Goal: Task Accomplishment & Management: Manage account settings

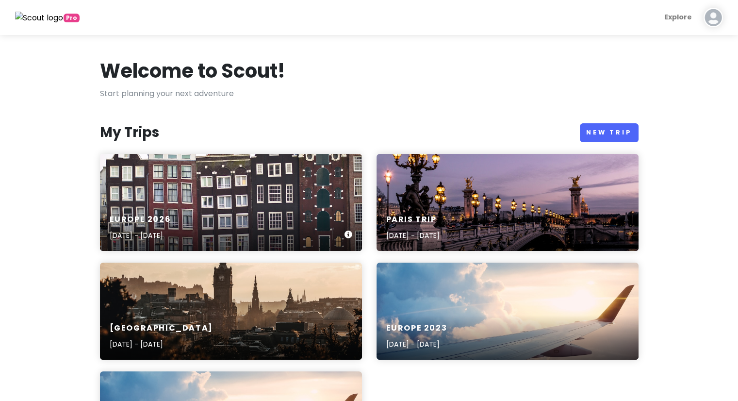
click at [258, 224] on div "Europe [DATE], 2026 - [DATE]" at bounding box center [231, 228] width 262 height 46
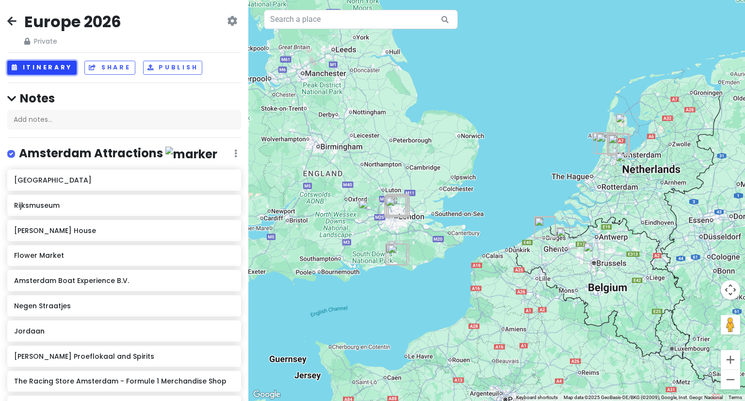
click at [49, 71] on button "Itinerary" at bounding box center [41, 68] width 69 height 14
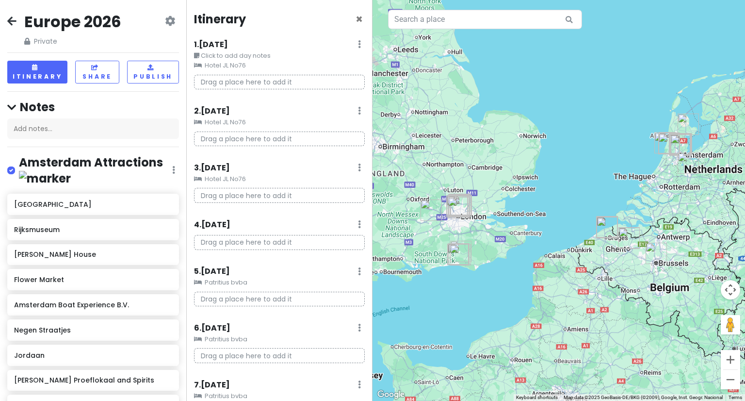
click at [358, 115] on link at bounding box center [359, 110] width 3 height 11
click at [330, 167] on link "Clear Lodging" at bounding box center [330, 162] width 80 height 23
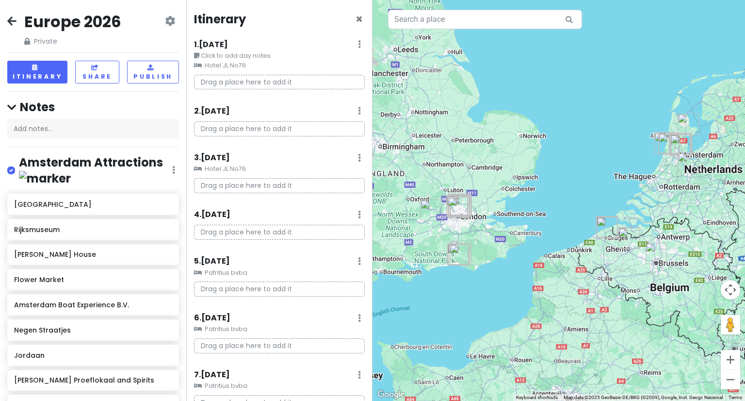
click at [358, 159] on icon at bounding box center [359, 158] width 3 height 8
click at [325, 208] on link "Clear Lodging" at bounding box center [330, 209] width 80 height 23
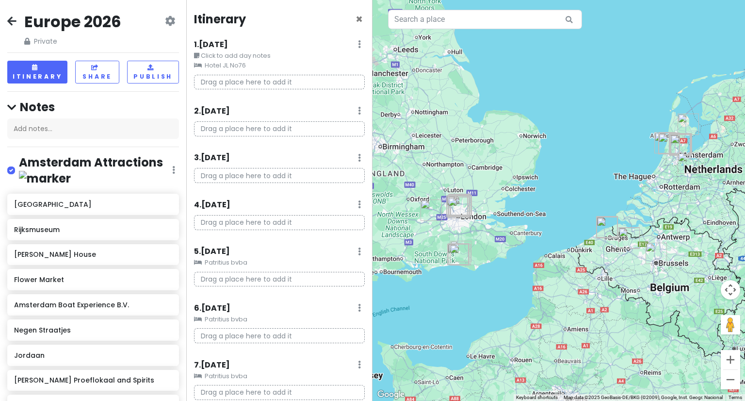
click at [355, 45] on div "1 . [DATE] Edit Day Notes Clear Lodging Delete Day" at bounding box center [279, 46] width 171 height 16
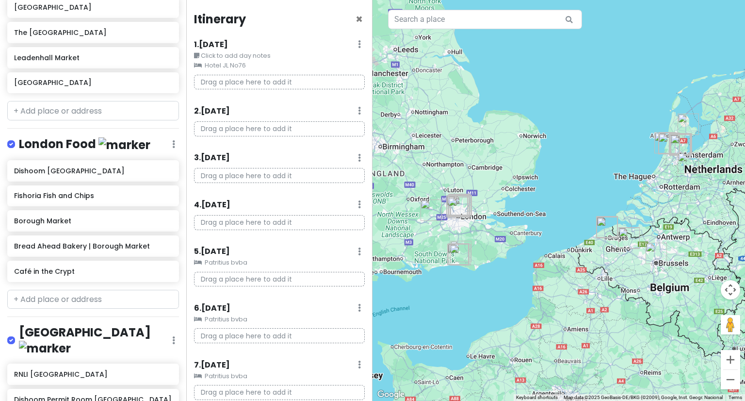
scroll to position [2327, 0]
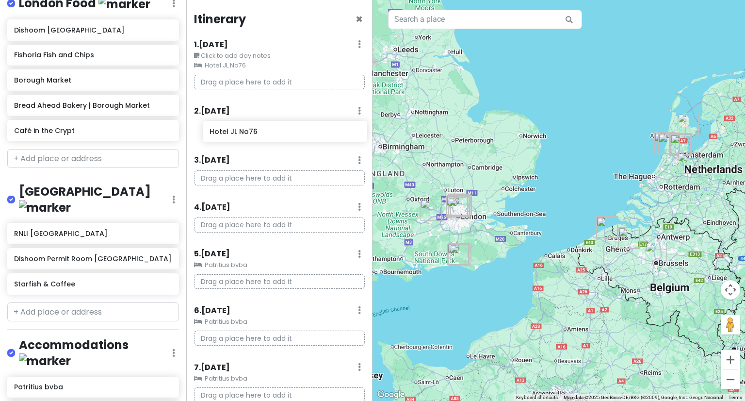
drag, startPoint x: 43, startPoint y: 252, endPoint x: 239, endPoint y: 131, distance: 229.5
click at [239, 131] on div "Europe 2026 Private Change Dates Make a Copy Delete Trip Give Feedback 💡 Suppor…" at bounding box center [372, 200] width 745 height 401
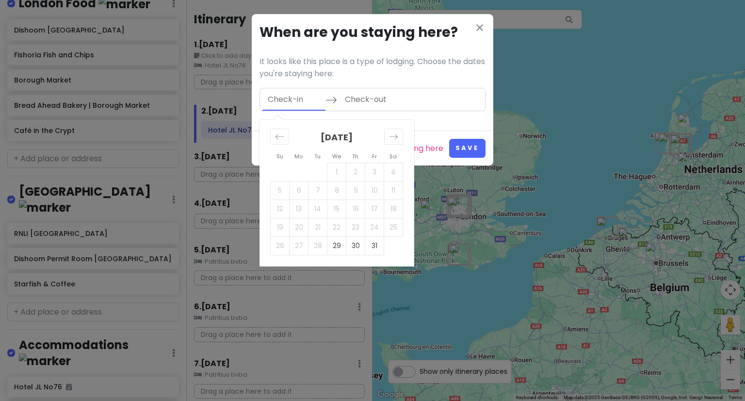
click at [297, 99] on input "Check-in" at bounding box center [293, 99] width 63 height 22
click at [337, 245] on td "29" at bounding box center [336, 245] width 19 height 18
type input "[DATE]"
click at [472, 149] on button "Save" at bounding box center [467, 148] width 36 height 19
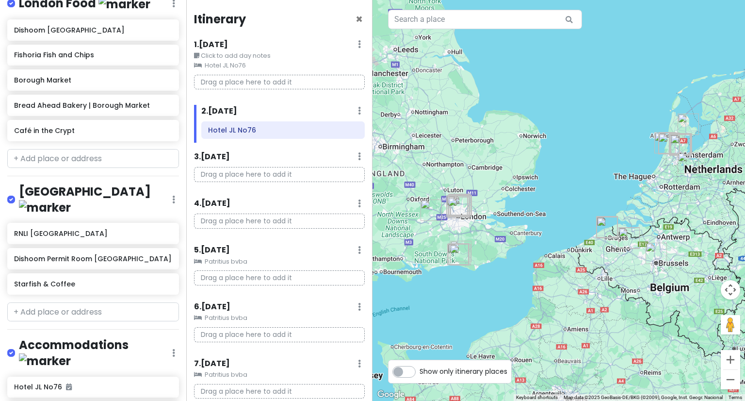
click at [239, 198] on div "4 . [DATE] Add Day Notes Delete Day" at bounding box center [279, 205] width 171 height 16
drag, startPoint x: 40, startPoint y: 256, endPoint x: 58, endPoint y: 251, distance: 19.1
click at [355, 128] on icon at bounding box center [357, 130] width 5 height 8
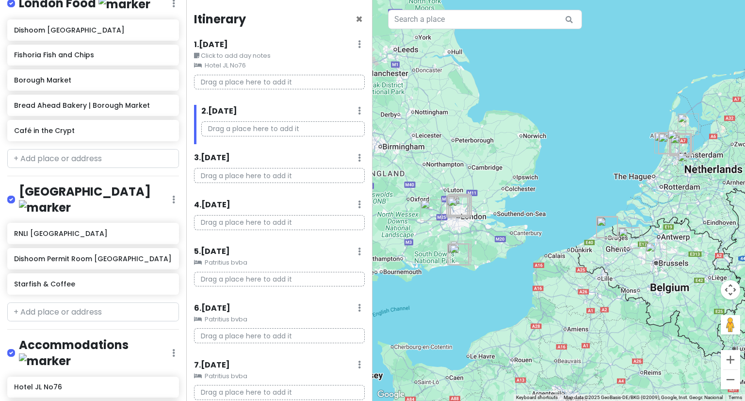
click at [350, 131] on p "Drag a place here to add it" at bounding box center [282, 128] width 163 height 15
click at [219, 64] on small "Hotel JL No76" at bounding box center [279, 66] width 171 height 10
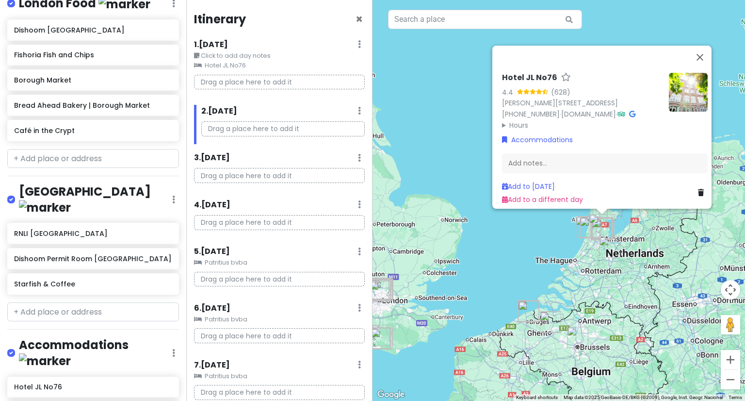
click at [212, 65] on small "Hotel JL No76" at bounding box center [279, 66] width 171 height 10
click at [354, 45] on div "1 . [DATE] Edit Day Notes Clear Lodging Delete Day" at bounding box center [279, 46] width 171 height 16
click at [358, 45] on icon at bounding box center [359, 44] width 3 height 8
click at [320, 95] on link "Clear Lodging" at bounding box center [331, 96] width 79 height 23
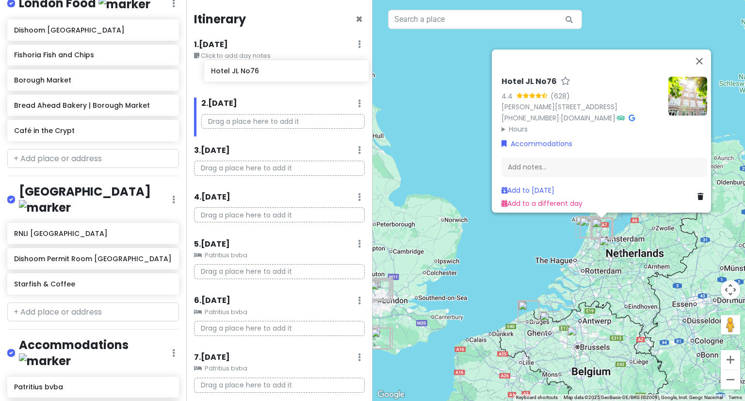
drag, startPoint x: 47, startPoint y: 249, endPoint x: 244, endPoint y: 68, distance: 267.4
click at [244, 68] on div "Europe 2026 Private Change Dates Make a Copy Delete Trip Give Feedback 💡 Suppor…" at bounding box center [372, 200] width 745 height 401
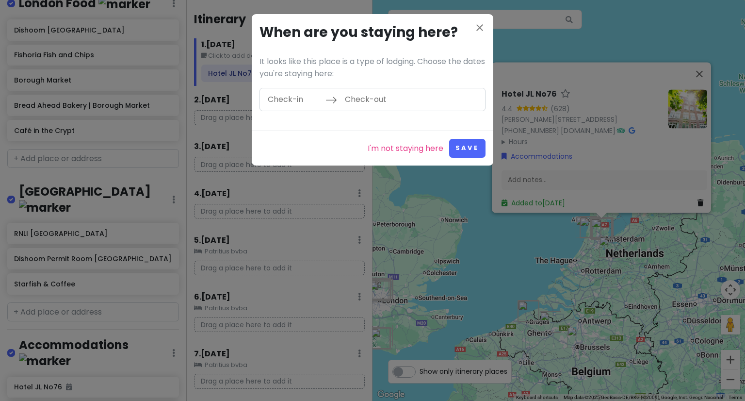
click at [279, 99] on input "Check-in" at bounding box center [293, 99] width 63 height 22
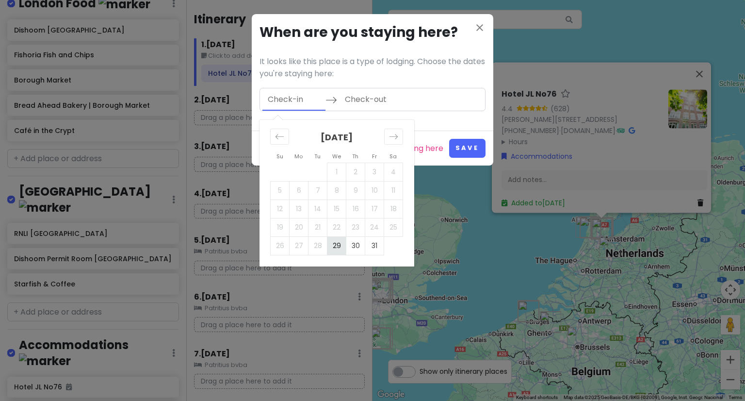
click at [340, 245] on td "29" at bounding box center [336, 245] width 19 height 18
type input "[DATE]"
click at [390, 132] on icon "Move forward to switch to the next month." at bounding box center [393, 136] width 9 height 9
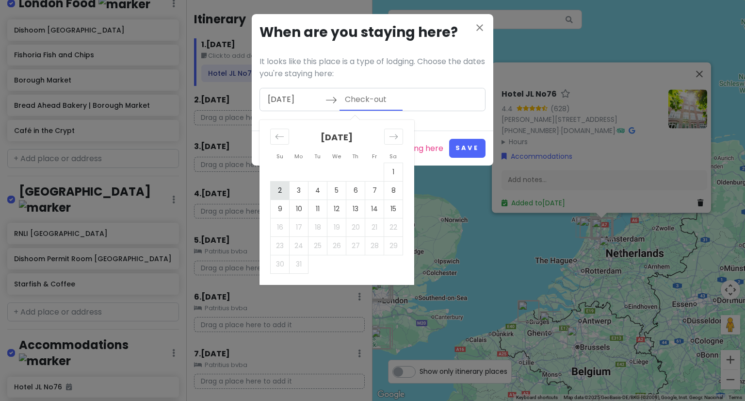
click at [283, 192] on td "2" at bounding box center [280, 190] width 19 height 18
type input "[DATE]"
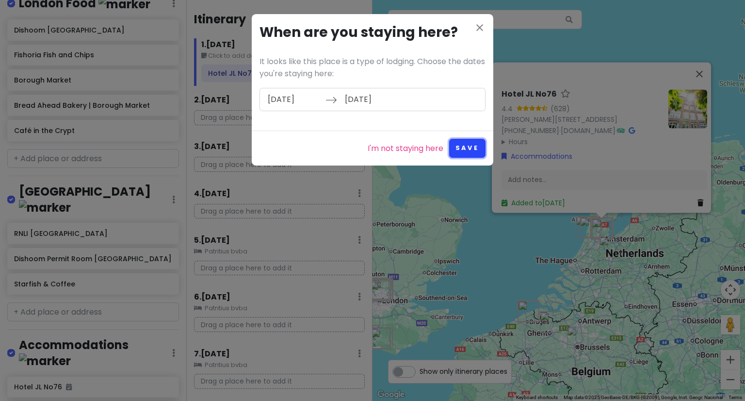
click at [460, 142] on button "Save" at bounding box center [467, 148] width 36 height 19
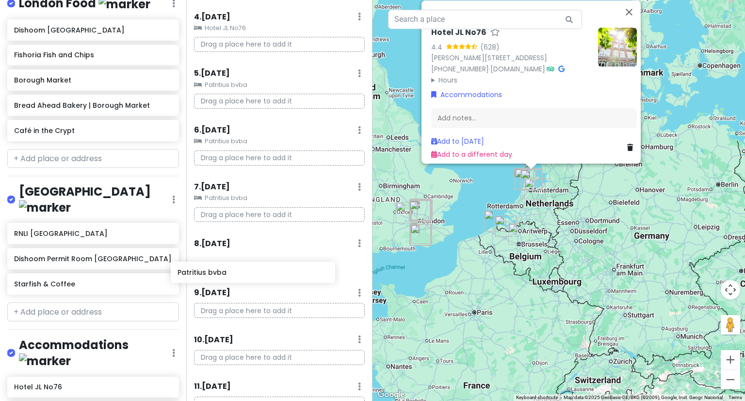
scroll to position [208, 0]
drag, startPoint x: 40, startPoint y: 278, endPoint x: 229, endPoint y: 261, distance: 190.0
click at [229, 261] on div "Europe 2026 Private Change Dates Make a Copy Delete Trip Give Feedback 💡 Suppor…" at bounding box center [372, 200] width 745 height 401
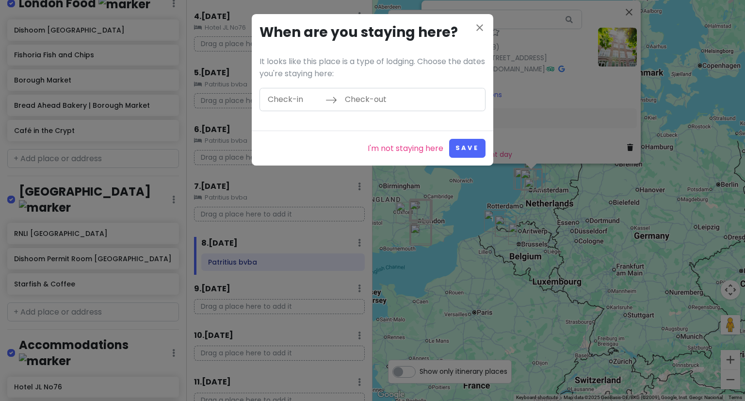
click at [297, 101] on input "Check-in" at bounding box center [293, 99] width 63 height 22
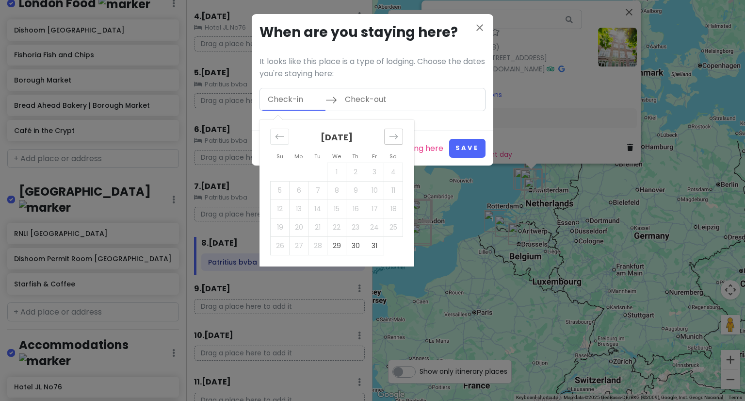
click at [395, 136] on icon "Move forward to switch to the next month." at bounding box center [394, 136] width 8 height 5
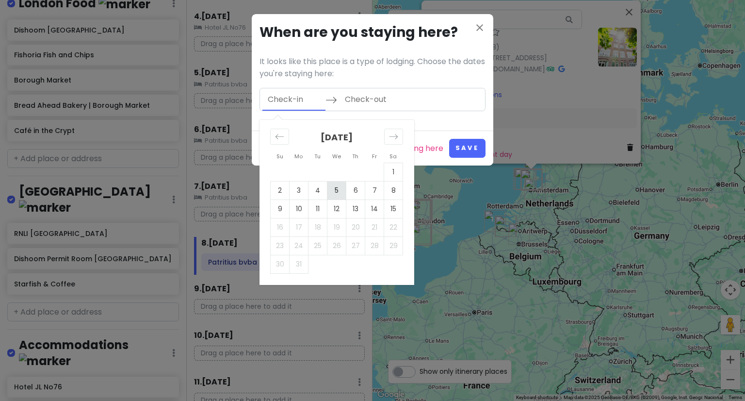
click at [332, 192] on td "5" at bounding box center [336, 190] width 19 height 18
type input "[DATE]"
click at [351, 193] on td "6" at bounding box center [355, 190] width 19 height 18
type input "[DATE]"
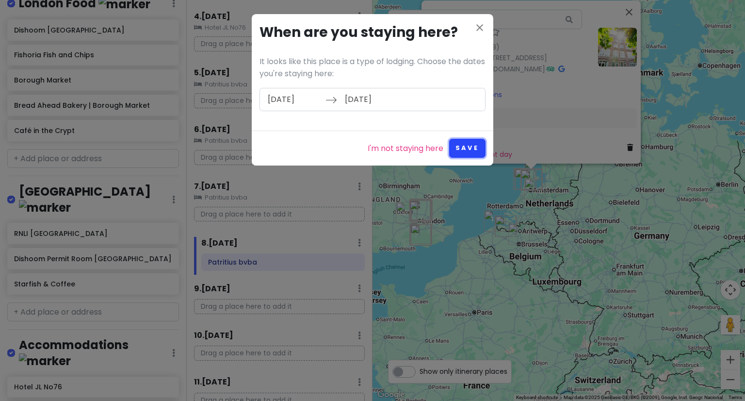
click at [468, 148] on button "Save" at bounding box center [467, 148] width 36 height 19
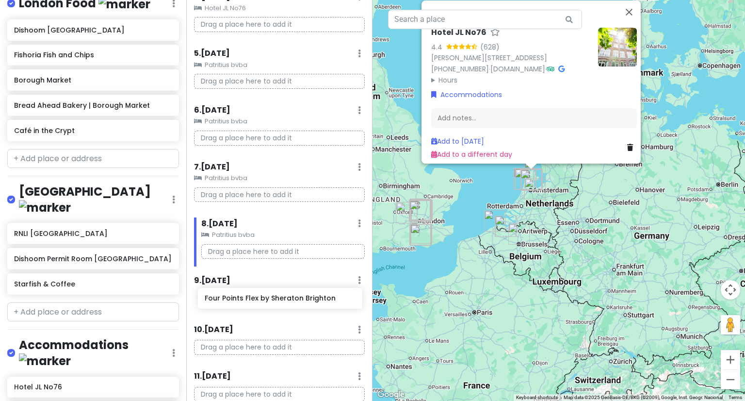
scroll to position [229, 0]
drag, startPoint x: 62, startPoint y: 305, endPoint x: 245, endPoint y: 300, distance: 183.4
click at [245, 300] on div "Europe 2026 Private Change Dates Make a Copy Delete Trip Give Feedback 💡 Suppor…" at bounding box center [372, 200] width 745 height 401
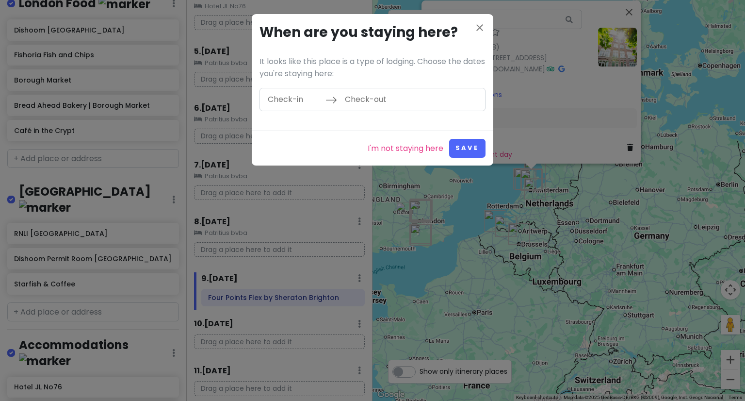
click at [283, 105] on input "Check-in" at bounding box center [293, 99] width 63 height 22
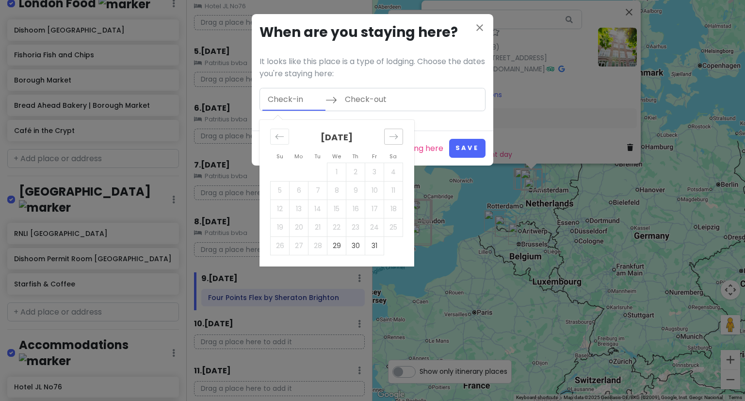
click at [392, 138] on icon "Move forward to switch to the next month." at bounding box center [393, 136] width 9 height 9
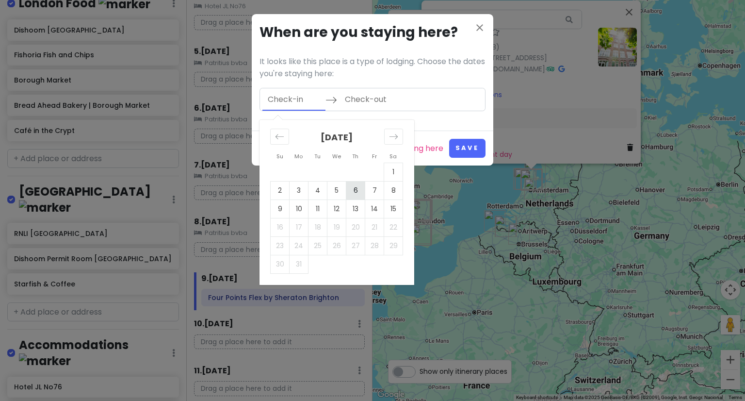
click at [357, 188] on td "6" at bounding box center [355, 190] width 19 height 18
type input "[DATE]"
click at [283, 211] on td "9" at bounding box center [280, 208] width 19 height 18
type input "[DATE]"
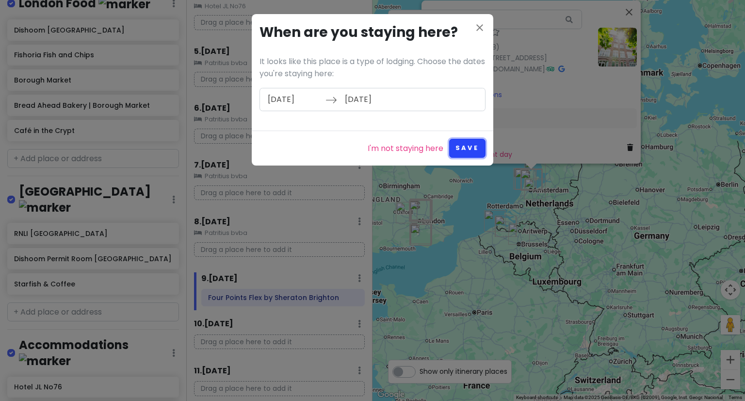
click at [460, 149] on button "Save" at bounding box center [467, 148] width 36 height 19
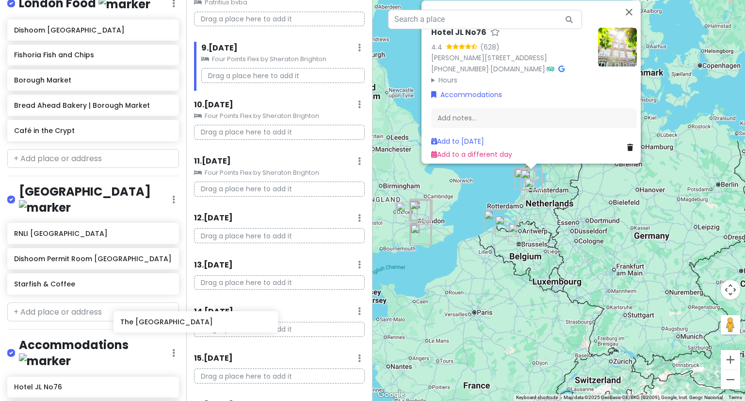
scroll to position [461, 0]
drag, startPoint x: 57, startPoint y: 330, endPoint x: 243, endPoint y: 235, distance: 208.7
click at [243, 235] on div "Europe 2026 Private Change Dates Make a Copy Delete Trip Give Feedback 💡 Suppor…" at bounding box center [372, 200] width 745 height 401
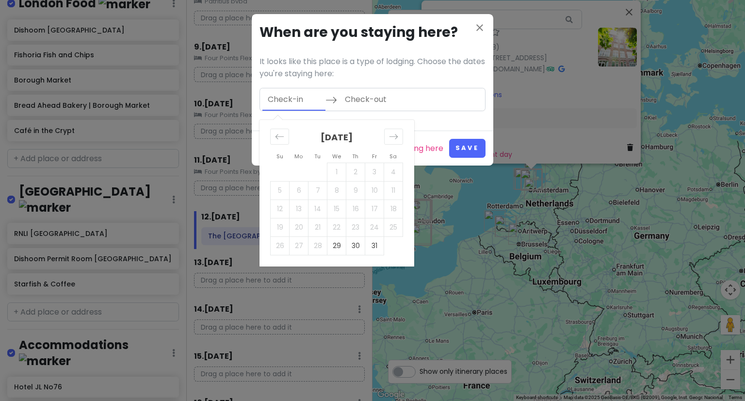
click at [284, 108] on input "Check-in" at bounding box center [293, 99] width 63 height 22
click at [398, 130] on div "Move forward to switch to the next month." at bounding box center [393, 137] width 19 height 16
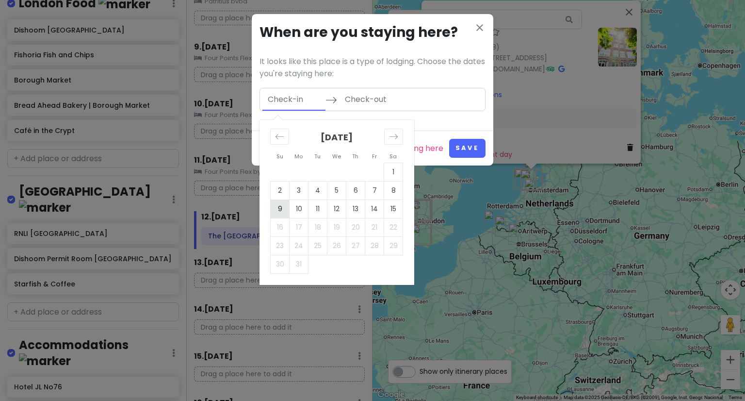
click at [284, 211] on td "9" at bounding box center [280, 208] width 19 height 18
type input "[DATE]"
click at [365, 202] on td "14" at bounding box center [374, 208] width 19 height 18
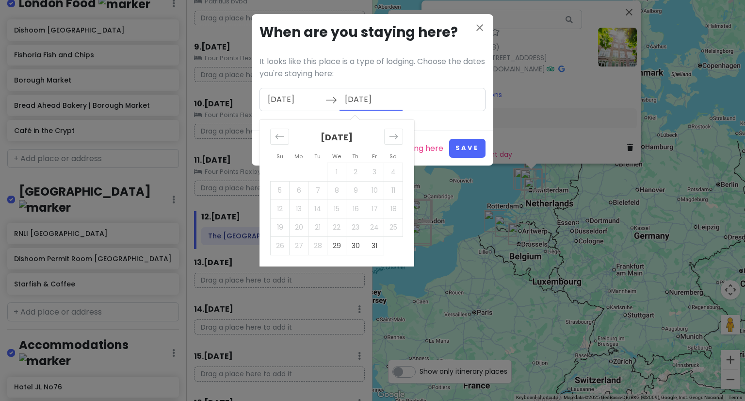
click at [350, 103] on input "[DATE]" at bounding box center [371, 99] width 63 height 22
click at [400, 137] on div "Move forward to switch to the next month." at bounding box center [393, 137] width 19 height 16
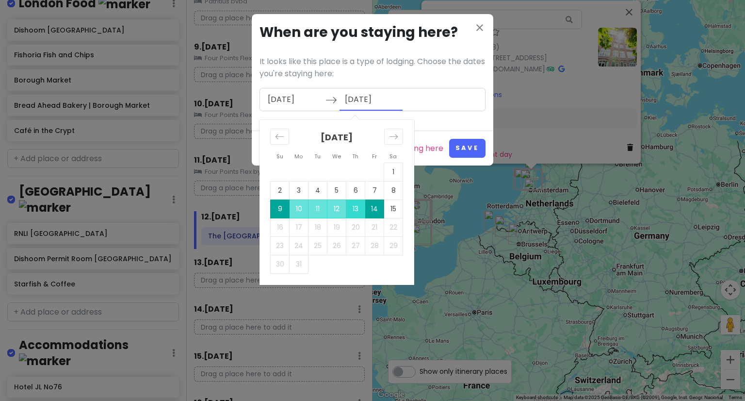
click at [355, 206] on td "13" at bounding box center [355, 208] width 19 height 18
type input "[DATE]"
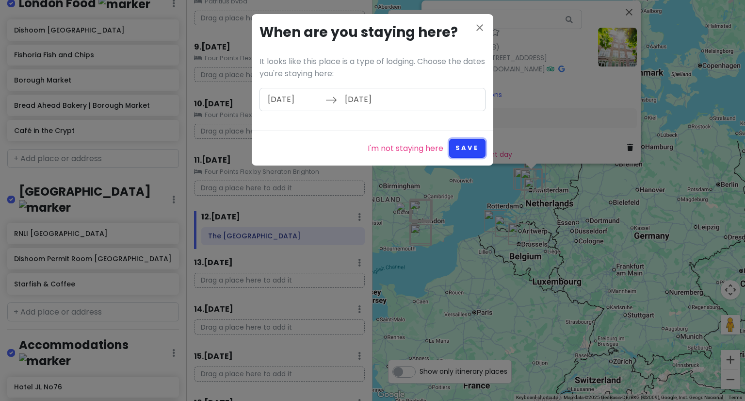
click at [458, 150] on button "Save" at bounding box center [467, 148] width 36 height 19
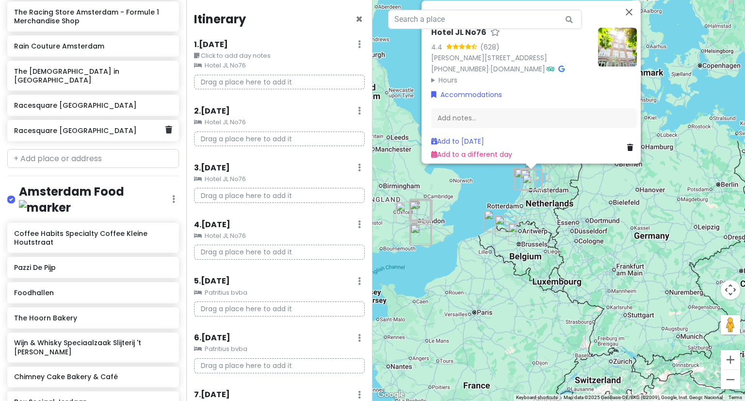
scroll to position [0, 0]
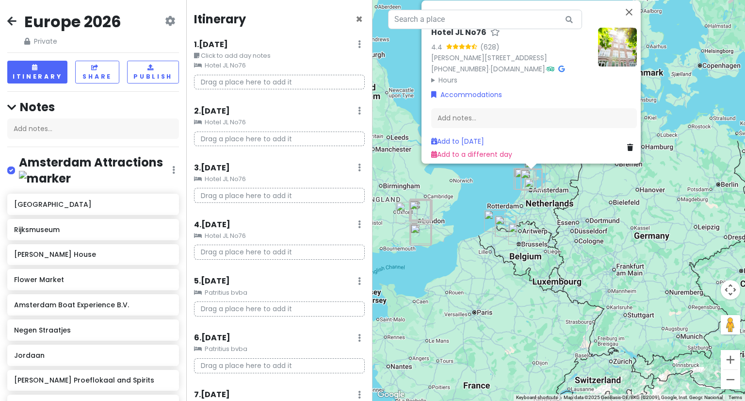
click at [165, 20] on icon at bounding box center [170, 21] width 10 height 8
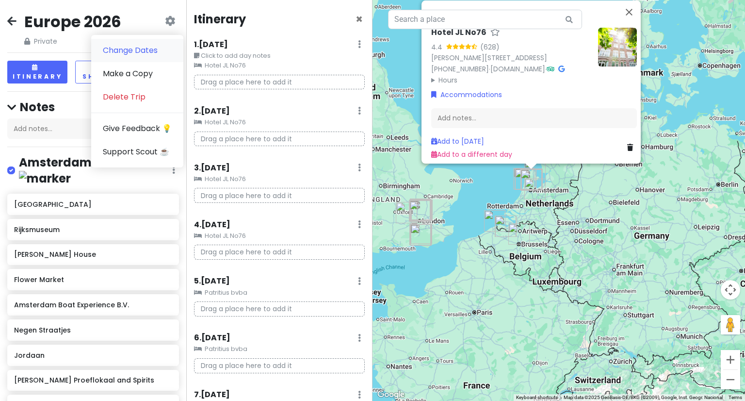
click at [140, 50] on link "Change Dates" at bounding box center [137, 50] width 92 height 23
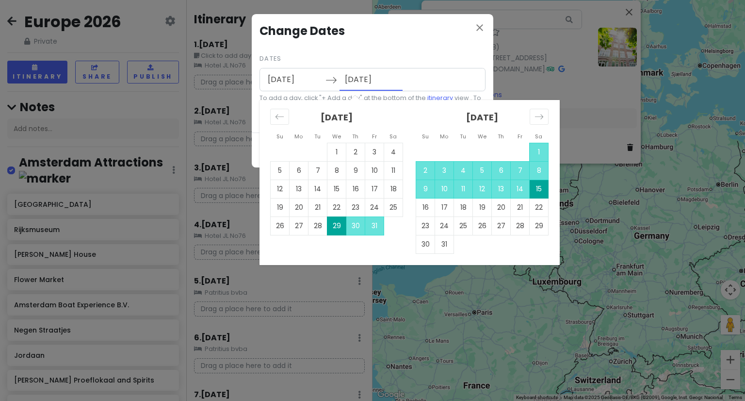
click at [369, 80] on input "[DATE]" at bounding box center [371, 79] width 63 height 22
click at [501, 188] on td "13" at bounding box center [501, 188] width 19 height 18
type input "[DATE]"
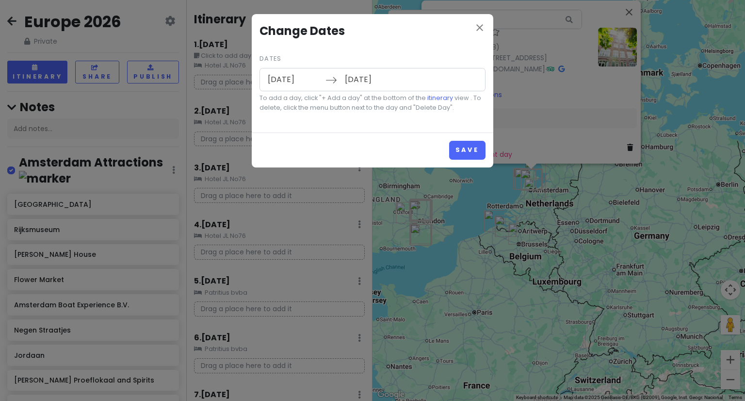
click at [277, 79] on input "[DATE]" at bounding box center [293, 79] width 63 height 22
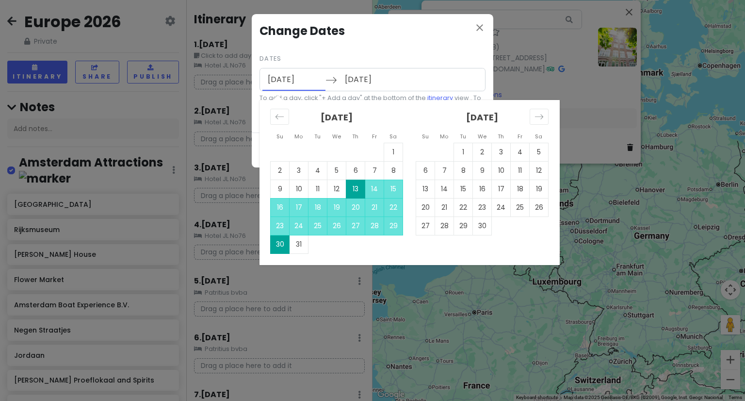
click at [410, 35] on h4 "Change Dates" at bounding box center [373, 31] width 226 height 18
click at [272, 85] on input "[DATE]" at bounding box center [293, 79] width 63 height 22
click at [277, 115] on icon "Move backward to switch to the previous month." at bounding box center [279, 116] width 9 height 9
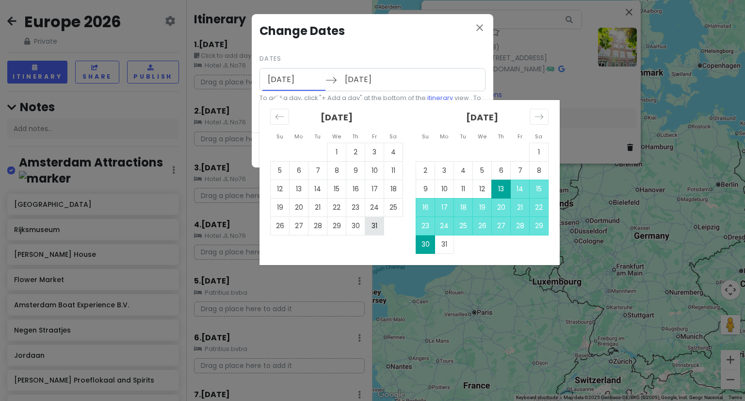
click at [369, 227] on td "31" at bounding box center [374, 225] width 19 height 18
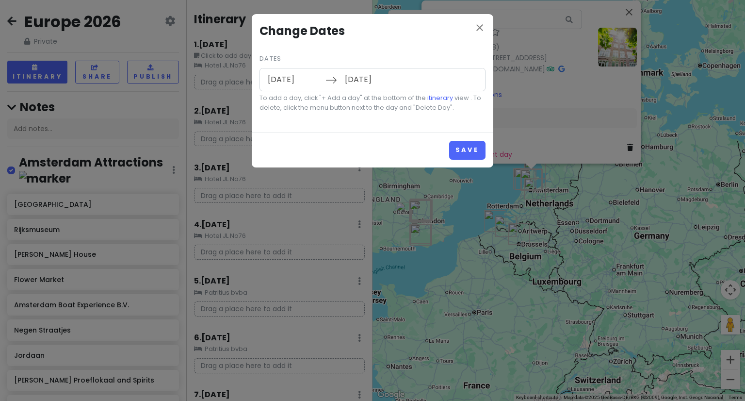
type input "[DATE]"
click at [473, 150] on button "Save" at bounding box center [467, 150] width 36 height 19
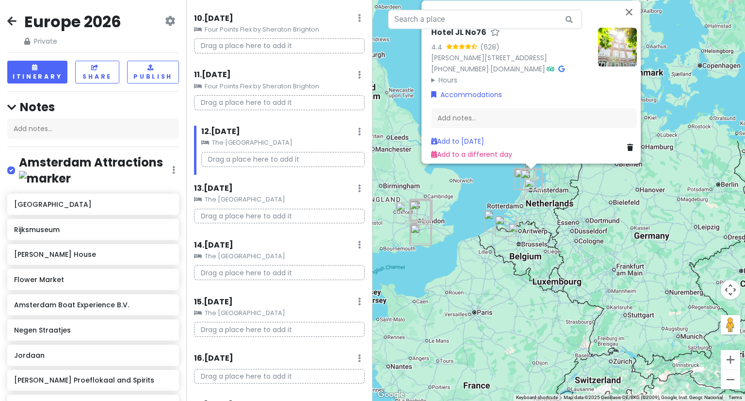
scroll to position [659, 0]
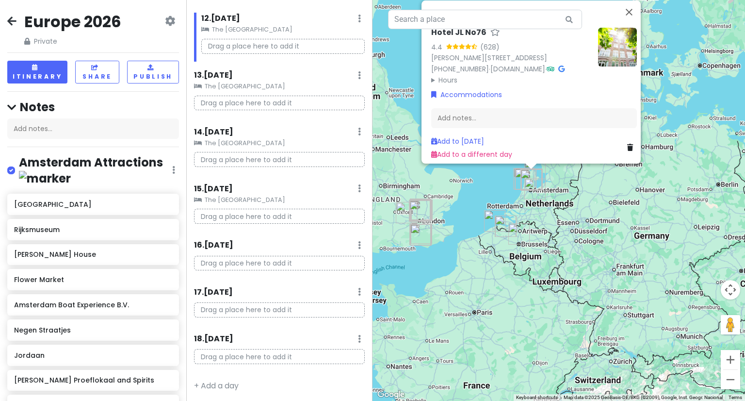
click at [358, 336] on icon at bounding box center [359, 339] width 3 height 8
click at [340, 324] on link "Delete Day" at bounding box center [330, 318] width 80 height 23
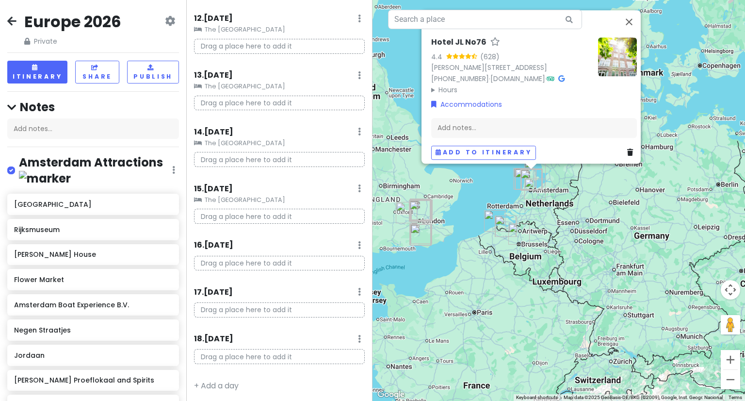
scroll to position [613, 0]
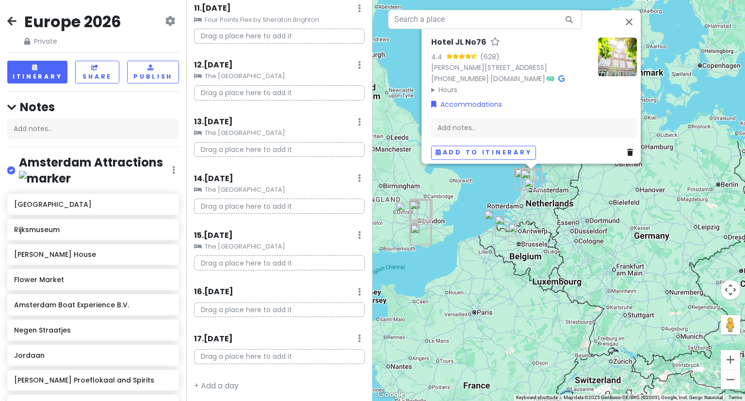
click at [358, 338] on icon at bounding box center [359, 338] width 3 height 8
click at [336, 315] on link "Delete Day" at bounding box center [330, 317] width 80 height 23
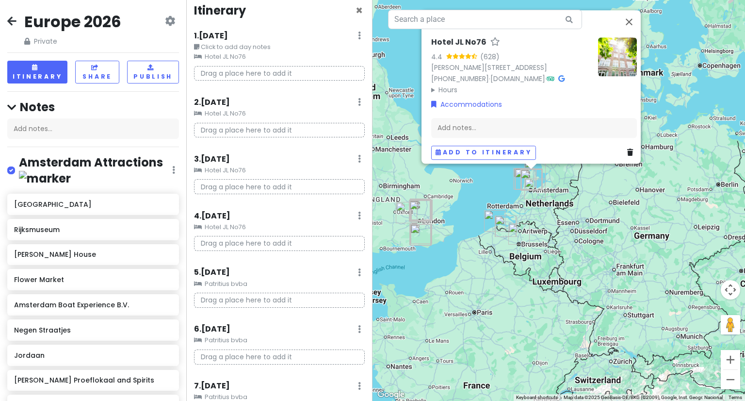
scroll to position [0, 0]
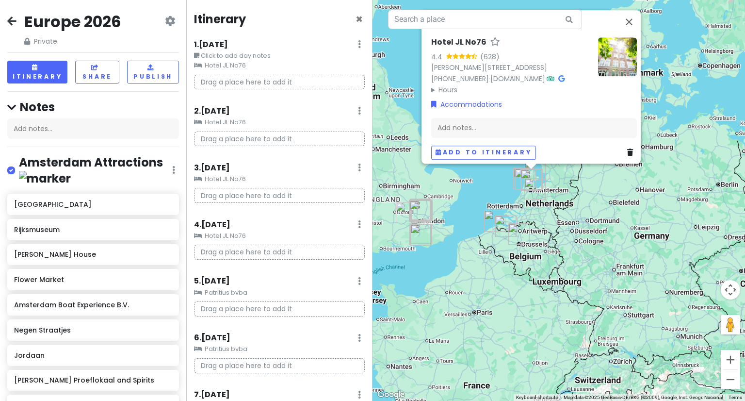
click at [165, 20] on icon at bounding box center [170, 21] width 10 height 8
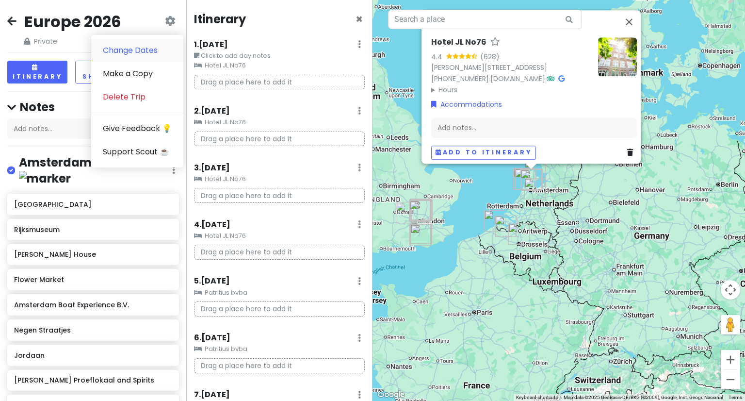
click at [134, 59] on link "Change Dates" at bounding box center [137, 50] width 92 height 23
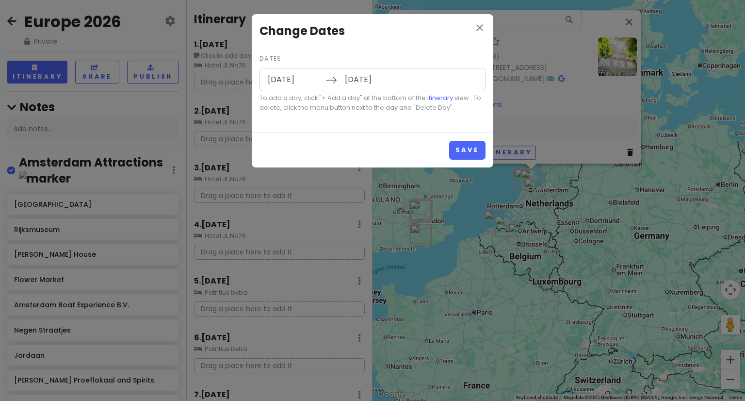
click at [268, 81] on input "[DATE]" at bounding box center [293, 79] width 63 height 22
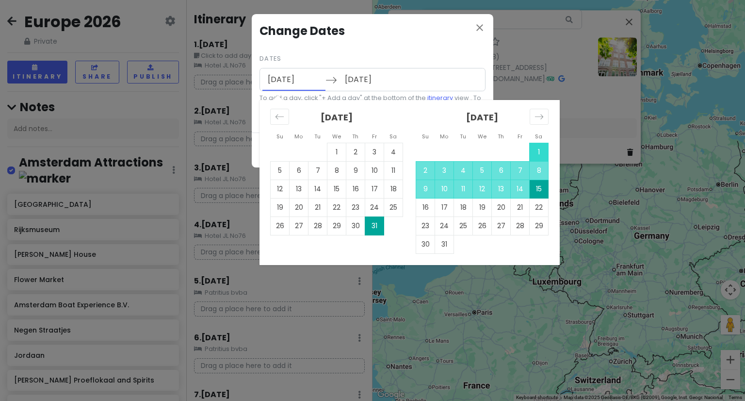
click at [542, 154] on td "1" at bounding box center [539, 152] width 19 height 18
type input "[DATE]"
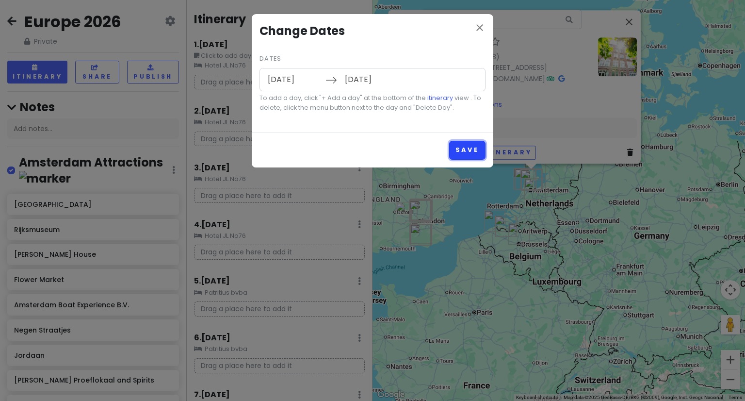
click at [474, 145] on button "Save" at bounding box center [467, 150] width 36 height 19
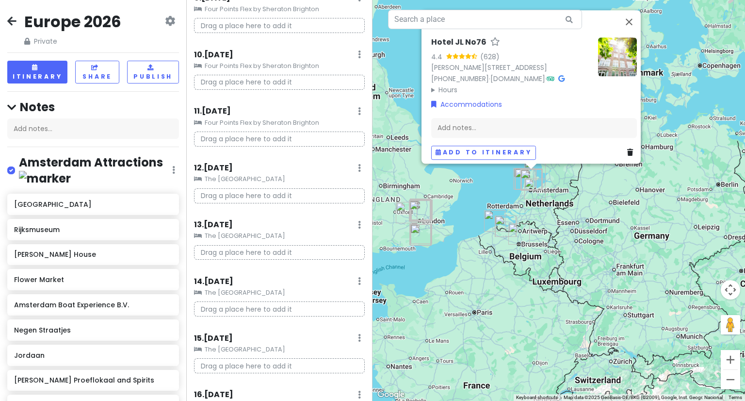
scroll to position [566, 0]
click at [191, 367] on div "Drag a place here to add it" at bounding box center [279, 360] width 185 height 23
click at [197, 382] on link "+ Add a day" at bounding box center [216, 384] width 45 height 11
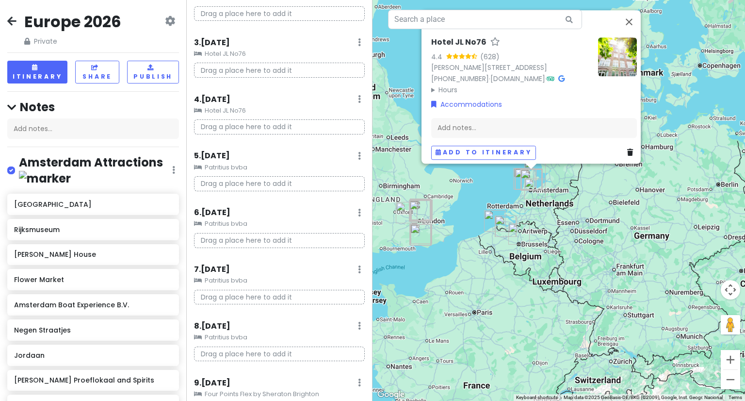
scroll to position [0, 0]
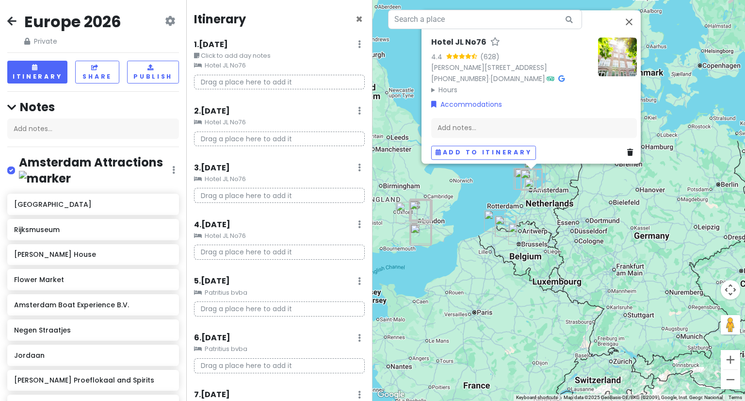
click at [358, 46] on icon at bounding box center [359, 44] width 3 height 8
click at [298, 30] on div "Itinerary ×" at bounding box center [279, 21] width 171 height 19
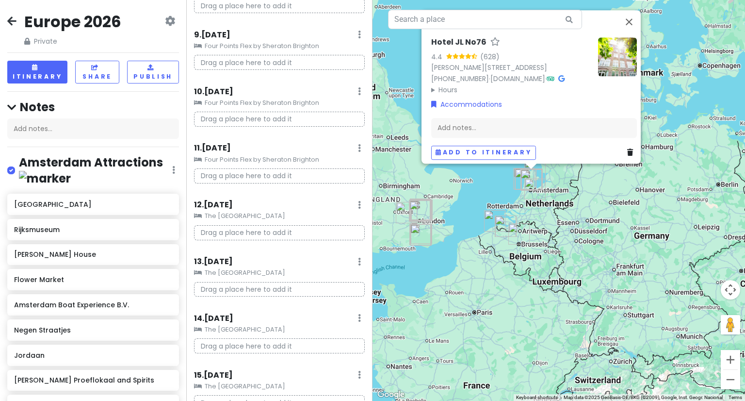
scroll to position [613, 0]
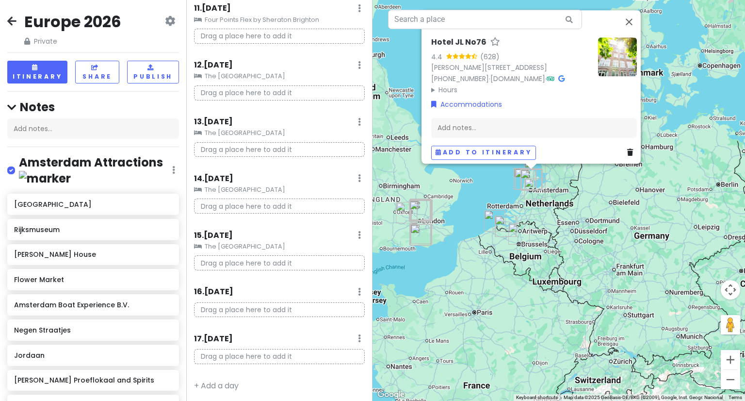
drag, startPoint x: 215, startPoint y: 293, endPoint x: 193, endPoint y: 282, distance: 25.2
click at [215, 293] on h6 "16 . [DATE]" at bounding box center [213, 292] width 39 height 10
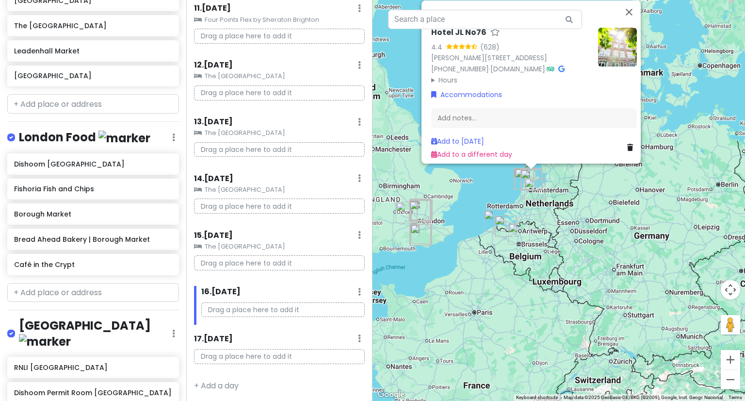
scroll to position [2327, 0]
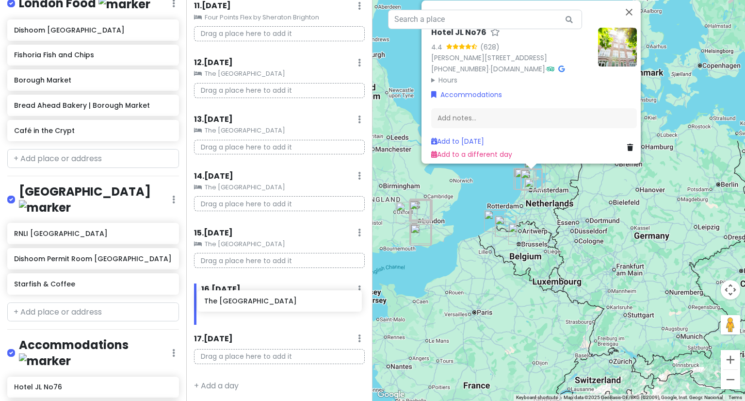
click at [252, 309] on div "Europe 2026 Private Change Dates Make a Copy Delete Trip Give Feedback 💡 Suppor…" at bounding box center [372, 200] width 745 height 401
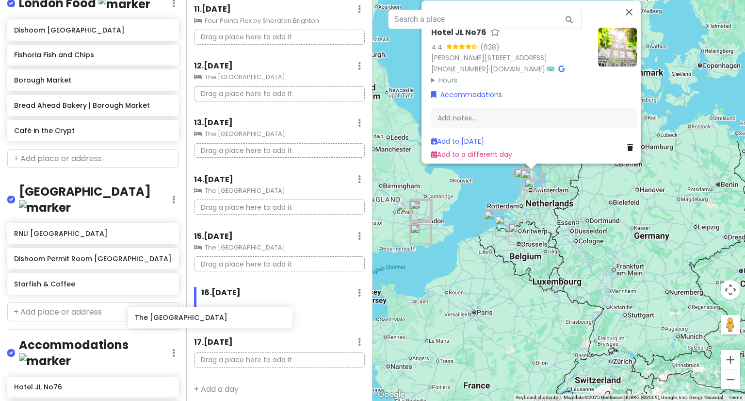
scroll to position [617, 0]
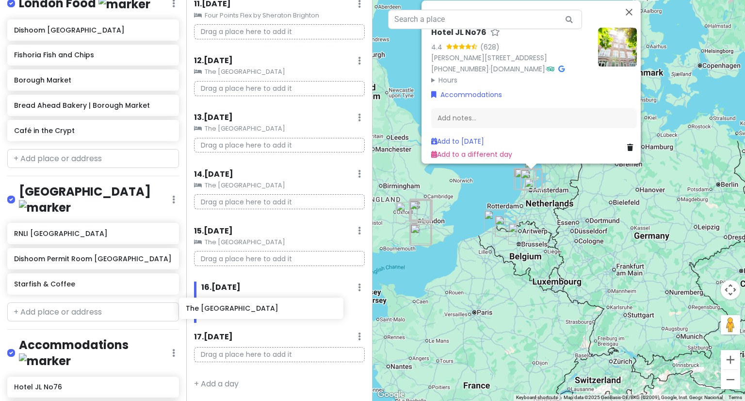
drag, startPoint x: 65, startPoint y: 328, endPoint x: 243, endPoint y: 308, distance: 178.2
click at [243, 308] on div "Europe 2026 Private Change Dates Make a Copy Delete Trip Give Feedback 💡 Suppor…" at bounding box center [372, 200] width 745 height 401
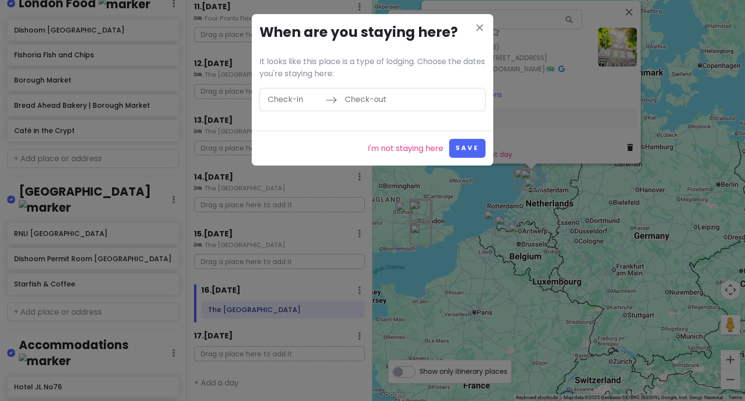
scroll to position [611, 0]
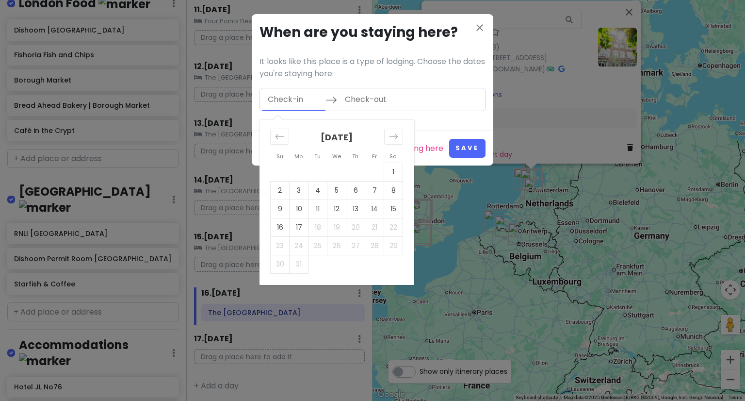
click at [297, 99] on input "Check-in" at bounding box center [293, 99] width 63 height 22
click at [396, 138] on icon "Move forward to switch to the next month." at bounding box center [393, 136] width 9 height 9
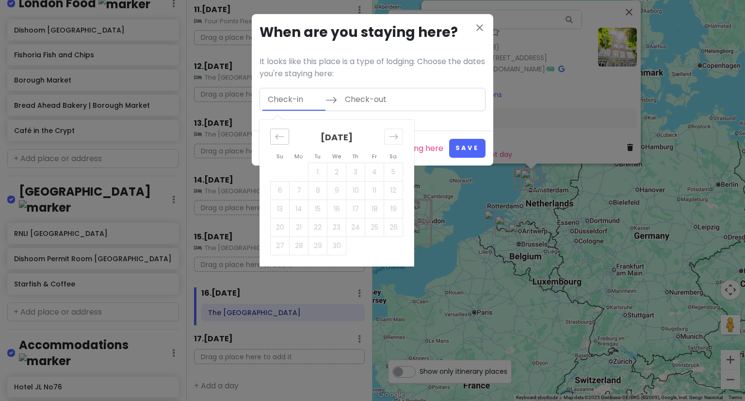
click at [276, 140] on icon "Move backward to switch to the previous month." at bounding box center [279, 136] width 9 height 9
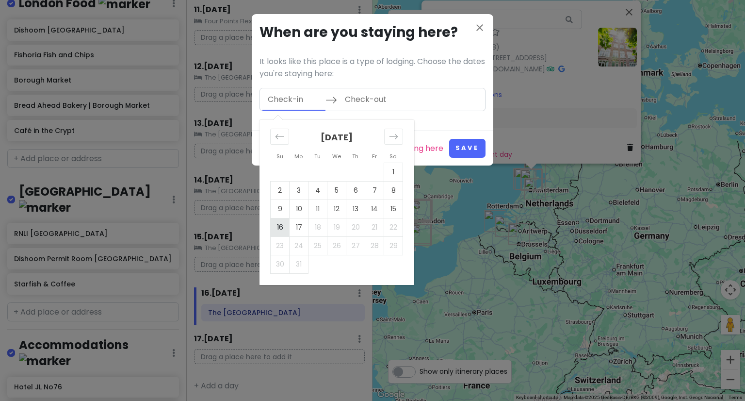
click at [281, 225] on td "16" at bounding box center [280, 227] width 19 height 18
type input "[DATE]"
click at [294, 227] on td "17" at bounding box center [299, 227] width 19 height 18
type input "[DATE]"
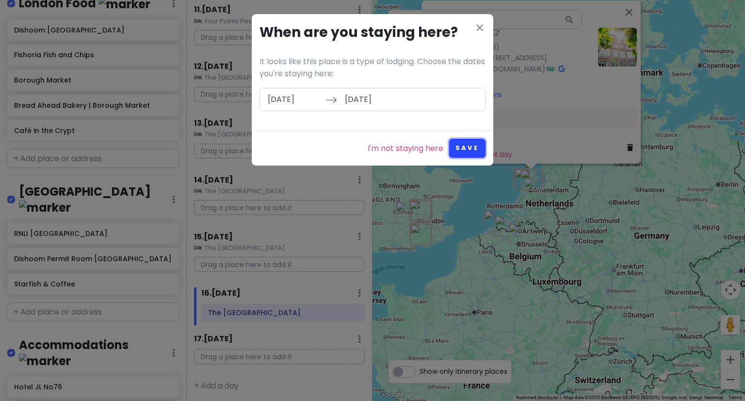
click at [460, 146] on button "Save" at bounding box center [467, 148] width 36 height 19
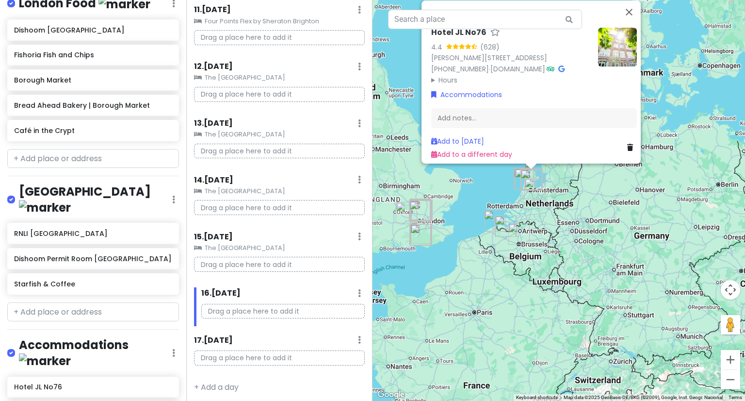
scroll to position [617, 0]
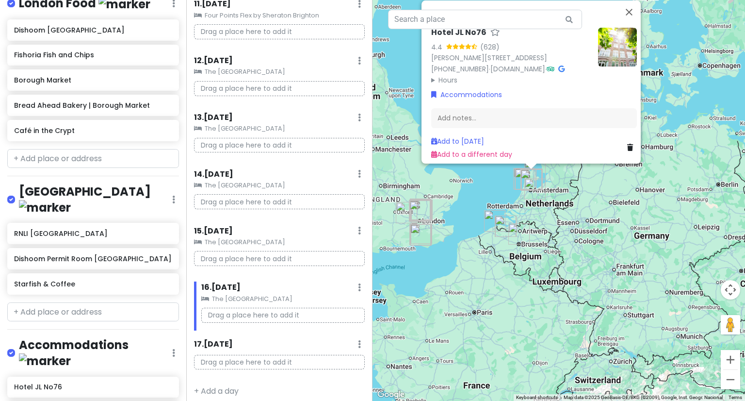
click at [358, 62] on icon at bounding box center [359, 61] width 3 height 8
click at [331, 114] on link "Clear Lodging" at bounding box center [330, 112] width 80 height 23
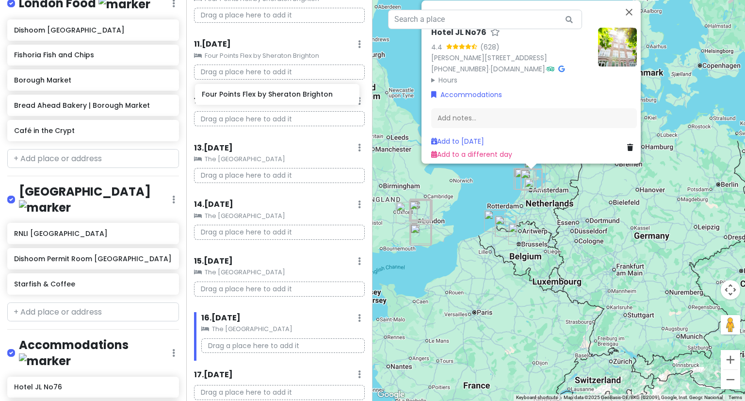
scroll to position [576, 0]
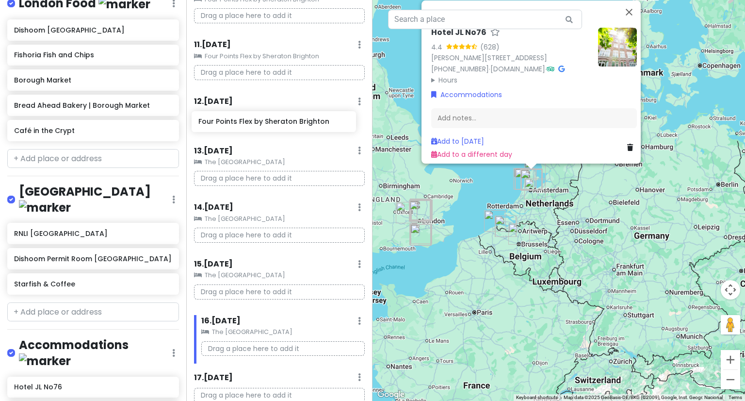
drag, startPoint x: 50, startPoint y: 309, endPoint x: 235, endPoint y: 128, distance: 257.9
click at [235, 128] on div "Europe 2026 Private Change Dates Make a Copy Delete Trip Give Feedback 💡 Suppor…" at bounding box center [372, 200] width 745 height 401
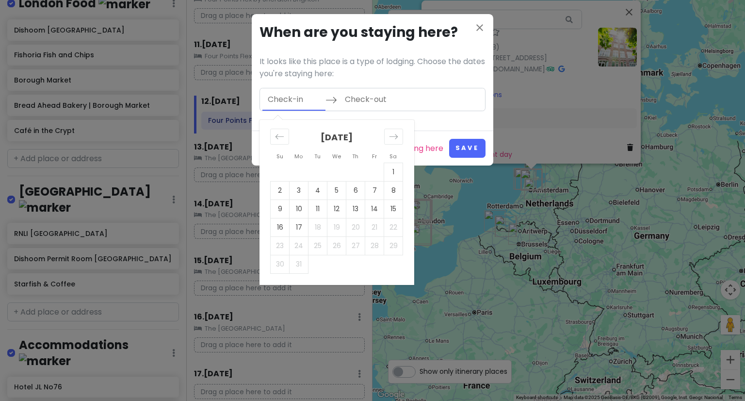
click at [292, 97] on input "Check-in" at bounding box center [293, 99] width 63 height 22
click at [333, 201] on td "12" at bounding box center [336, 208] width 19 height 18
type input "[DATE]"
click at [353, 207] on td "13" at bounding box center [355, 208] width 19 height 18
type input "[DATE]"
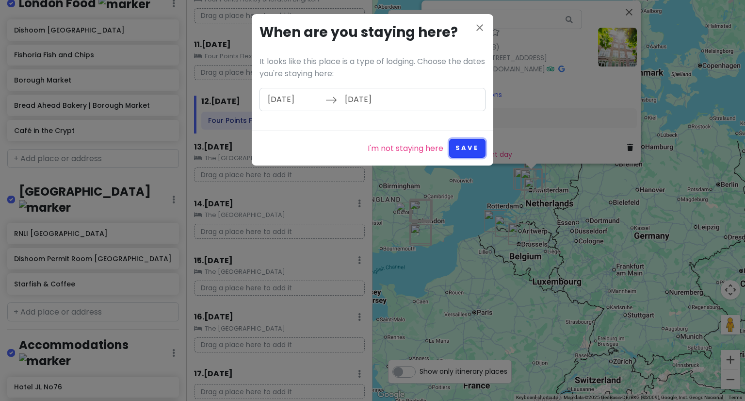
click at [484, 146] on button "Save" at bounding box center [467, 148] width 36 height 19
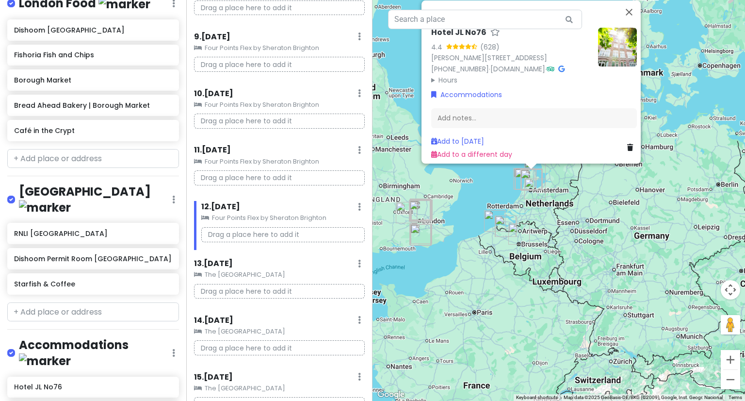
scroll to position [470, 0]
click at [356, 35] on div "9 . [DATE] Add Day Notes Clear Lodging Delete Day" at bounding box center [279, 40] width 171 height 16
click at [358, 35] on icon at bounding box center [359, 38] width 3 height 8
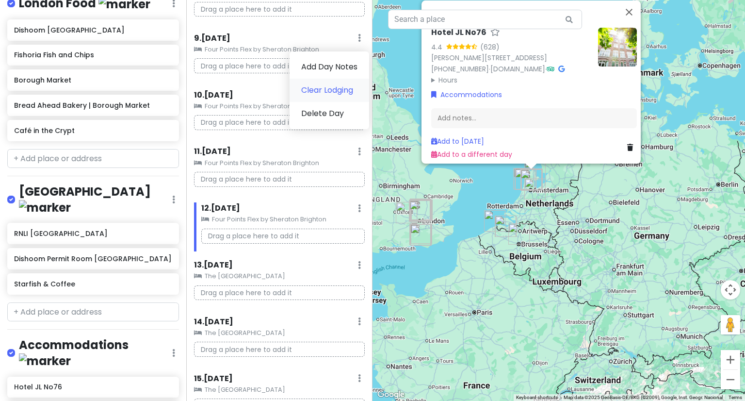
click at [315, 94] on link "Clear Lodging" at bounding box center [330, 90] width 80 height 23
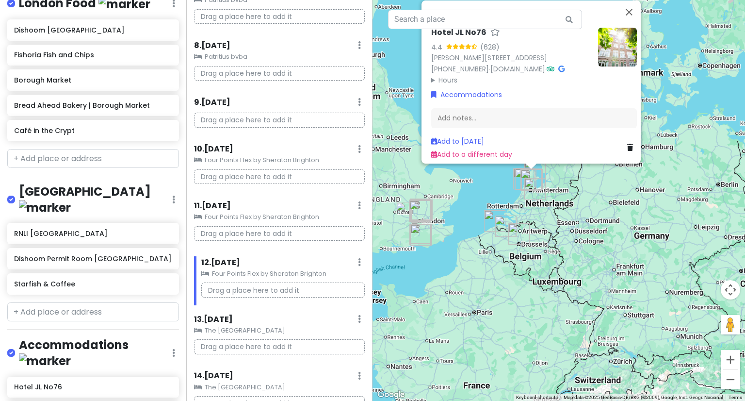
scroll to position [406, 0]
drag, startPoint x: 42, startPoint y: 280, endPoint x: 232, endPoint y: 123, distance: 247.0
click at [232, 123] on div "Europe 2026 Private Change Dates Make a Copy Delete Trip Give Feedback 💡 Suppor…" at bounding box center [372, 200] width 745 height 401
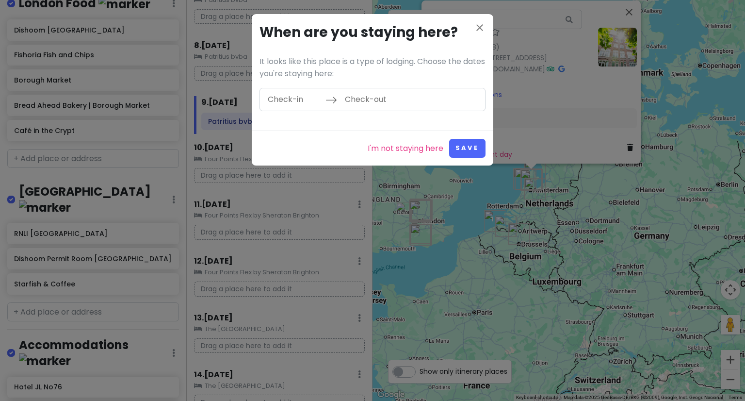
click at [293, 105] on input "Check-in" at bounding box center [293, 99] width 63 height 22
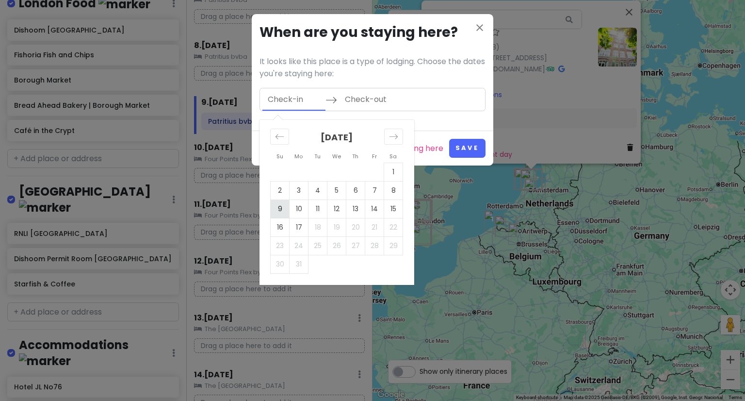
click at [284, 208] on td "9" at bounding box center [280, 208] width 19 height 18
type input "[DATE]"
click at [301, 208] on td "10" at bounding box center [299, 208] width 19 height 18
type input "[DATE]"
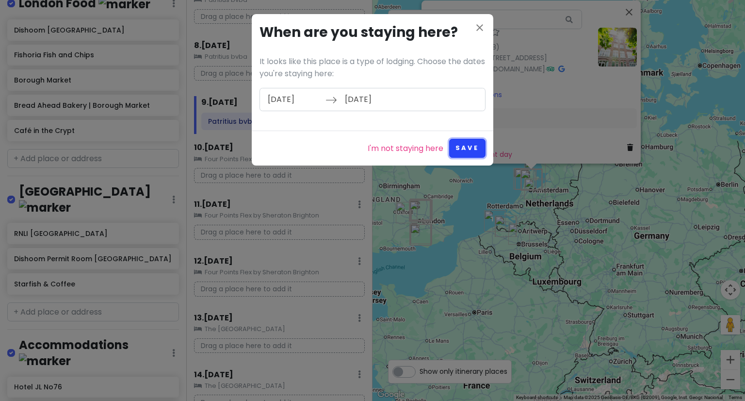
click at [463, 146] on button "Save" at bounding box center [467, 148] width 36 height 19
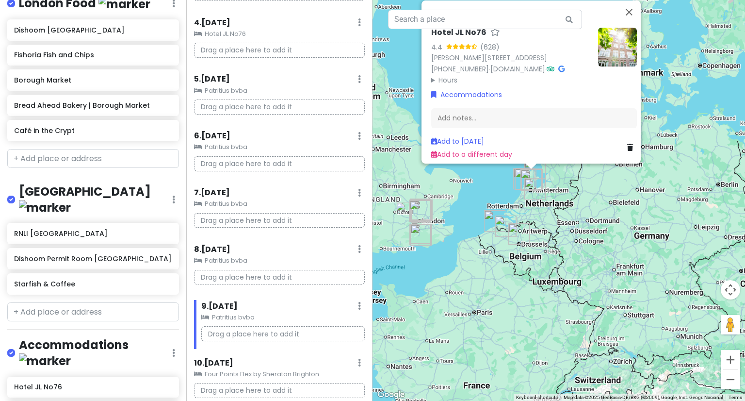
scroll to position [200, 0]
click at [358, 77] on icon at bounding box center [359, 81] width 3 height 8
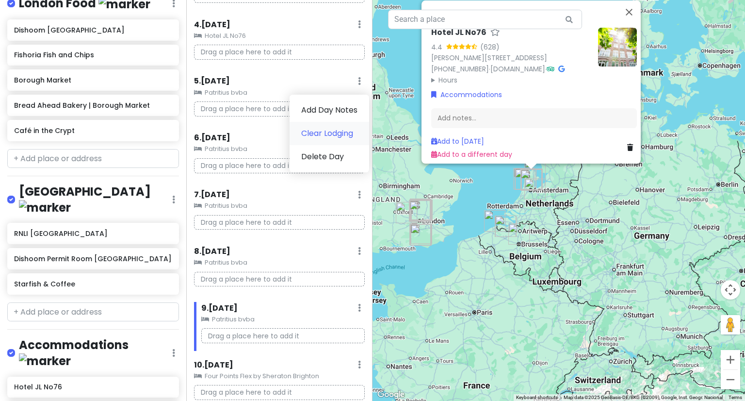
click at [323, 134] on link "Clear Lodging" at bounding box center [330, 133] width 80 height 23
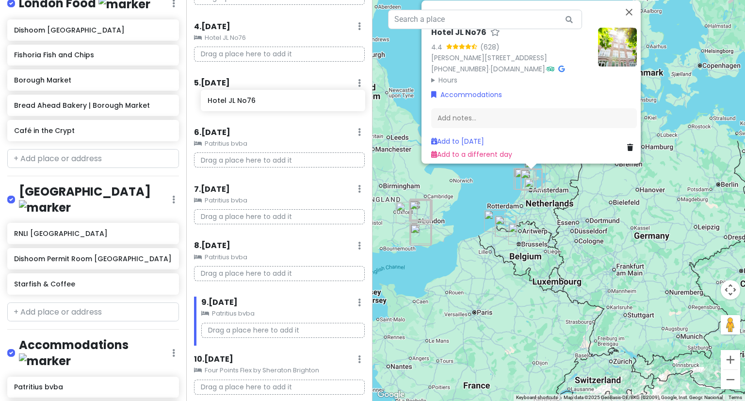
drag, startPoint x: 24, startPoint y: 255, endPoint x: 217, endPoint y: 102, distance: 246.3
click at [217, 102] on div "Europe 2026 Private Change Dates Make a Copy Delete Trip Give Feedback 💡 Suppor…" at bounding box center [372, 200] width 745 height 401
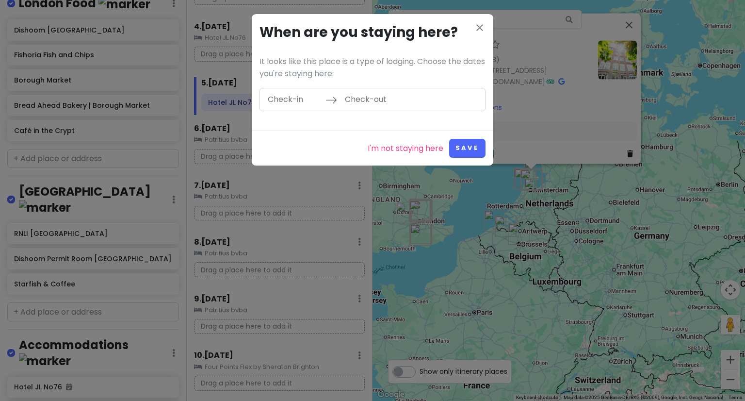
click at [295, 103] on input "Check-in" at bounding box center [293, 99] width 63 height 22
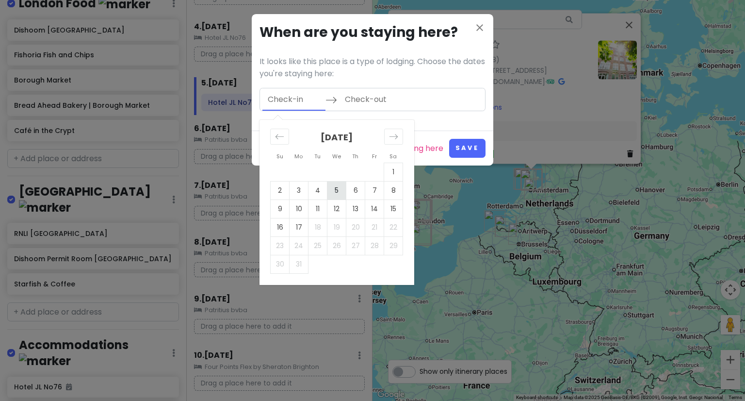
click at [335, 187] on td "5" at bounding box center [336, 190] width 19 height 18
type input "[DATE]"
click at [354, 188] on td "6" at bounding box center [355, 190] width 19 height 18
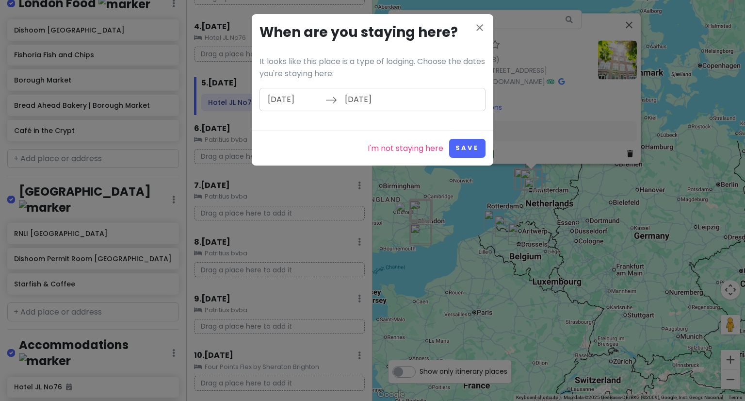
type input "[DATE]"
click at [467, 144] on button "Save" at bounding box center [467, 148] width 36 height 19
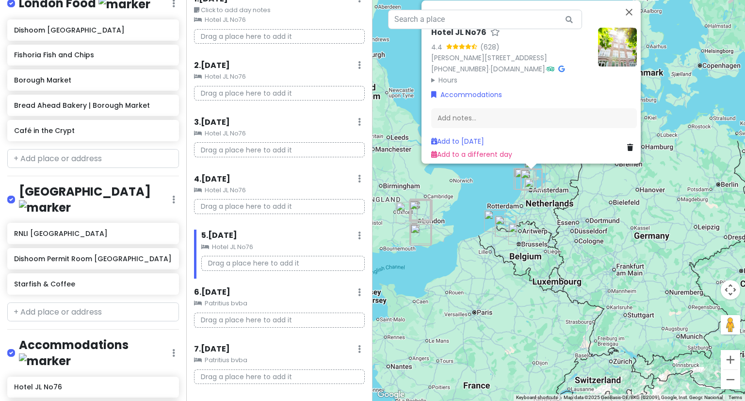
scroll to position [0, 0]
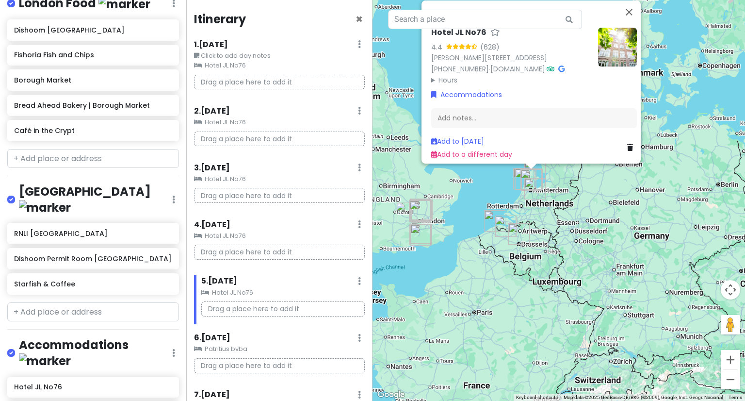
click at [358, 41] on icon at bounding box center [359, 44] width 3 height 8
click at [311, 127] on link "Delete Day" at bounding box center [331, 119] width 79 height 23
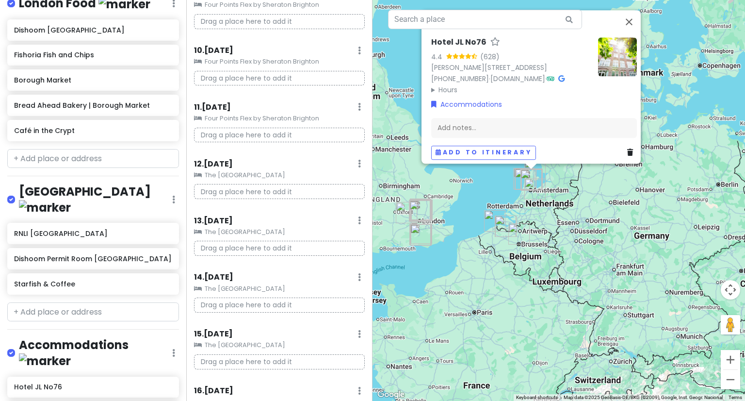
scroll to position [556, 0]
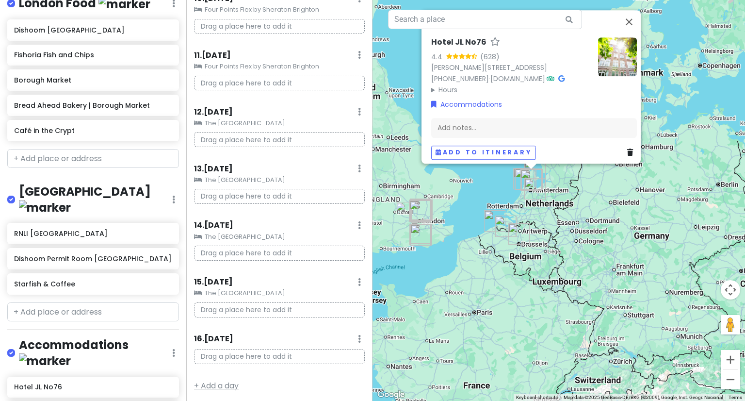
click at [196, 381] on link "+ Add a day" at bounding box center [216, 385] width 45 height 11
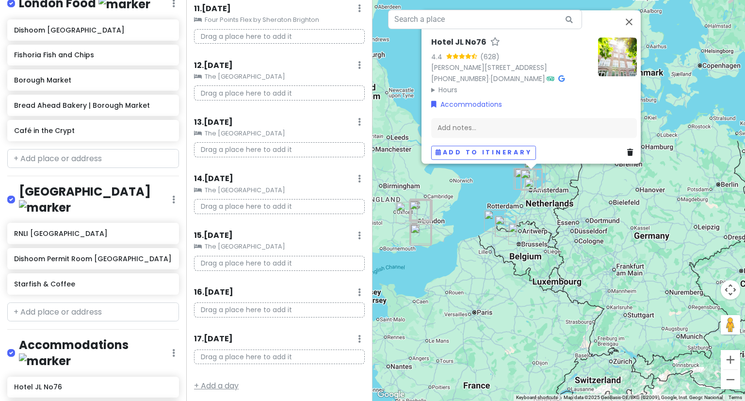
scroll to position [0, 0]
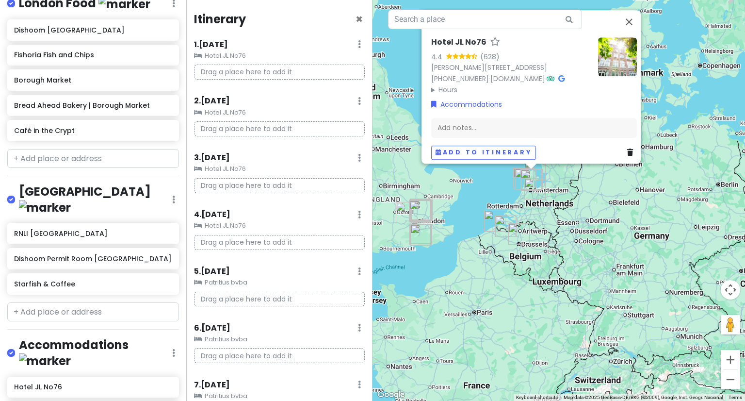
click at [358, 45] on icon at bounding box center [359, 44] width 3 height 8
click at [320, 100] on link "Clear Lodging" at bounding box center [330, 96] width 80 height 23
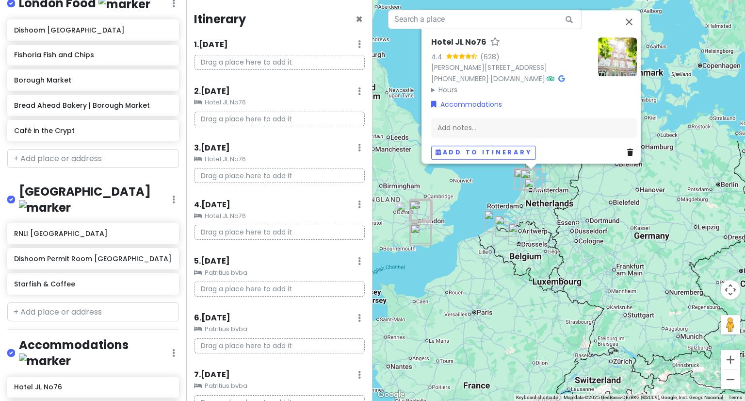
click at [256, 66] on p "Drag a place here to add it" at bounding box center [279, 62] width 171 height 15
click at [214, 60] on p "Drag a place here to add it" at bounding box center [279, 62] width 171 height 15
click at [225, 44] on h6 "1 . [DATE]" at bounding box center [211, 45] width 34 height 10
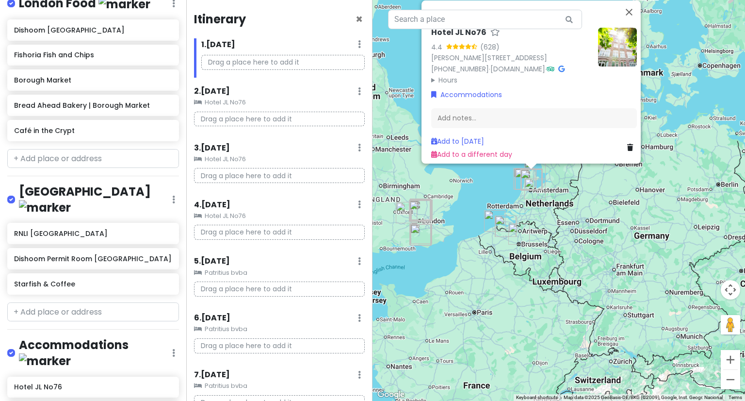
click at [355, 49] on div "1 . [DATE] Add Day Notes Delete Day" at bounding box center [282, 46] width 163 height 16
click at [358, 45] on icon at bounding box center [359, 44] width 3 height 8
click at [327, 74] on link "Add Day Notes" at bounding box center [330, 73] width 80 height 23
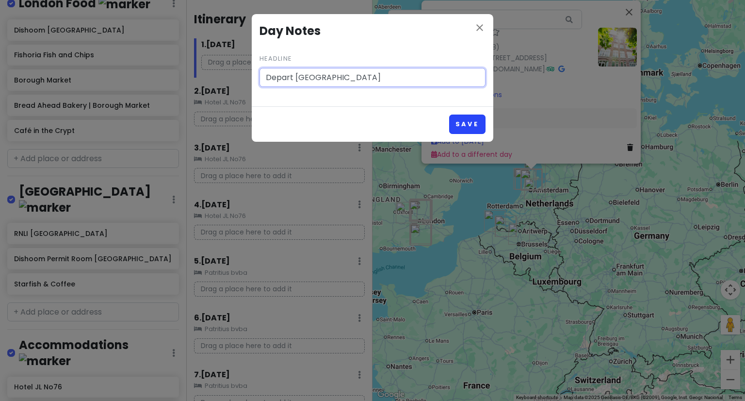
type input "Depart [GEOGRAPHIC_DATA]"
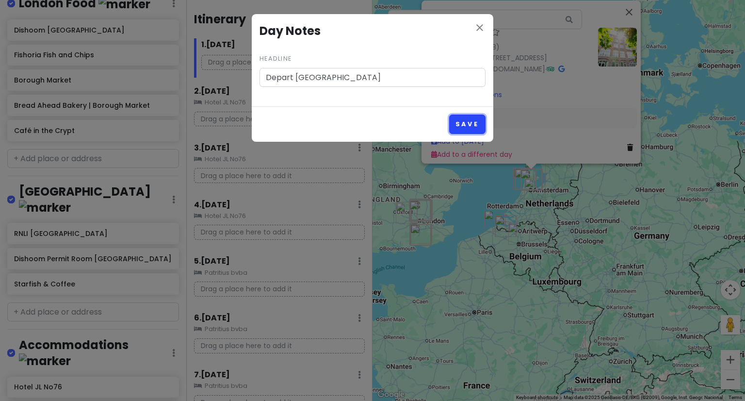
click at [468, 122] on button "Save" at bounding box center [467, 123] width 36 height 19
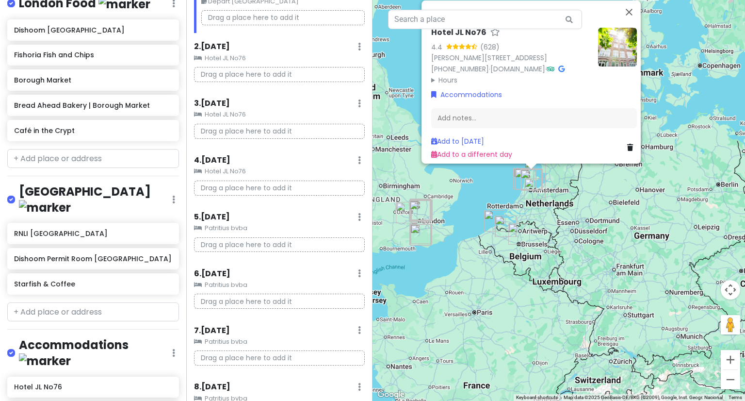
scroll to position [54, 0]
click at [358, 214] on icon at bounding box center [359, 217] width 3 height 8
click at [334, 269] on link "Clear Lodging" at bounding box center [330, 268] width 80 height 23
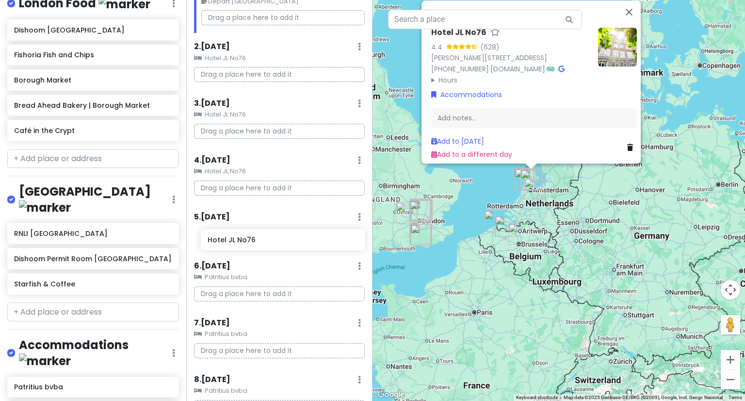
drag, startPoint x: 39, startPoint y: 256, endPoint x: 230, endPoint y: 244, distance: 191.5
click at [230, 244] on div "Europe 2026 Private Change Dates Make a Copy Delete Trip Give Feedback 💡 Suppor…" at bounding box center [372, 200] width 745 height 401
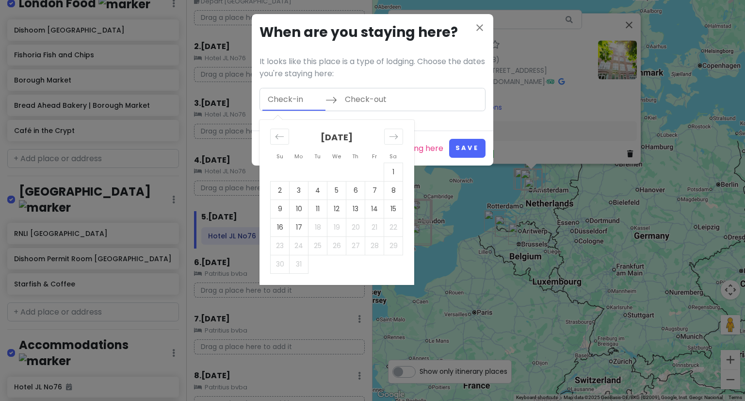
click at [293, 105] on input "Check-in" at bounding box center [293, 99] width 63 height 22
click at [332, 193] on td "5" at bounding box center [336, 190] width 19 height 18
type input "[DATE]"
click at [357, 191] on td "6" at bounding box center [355, 190] width 19 height 18
type input "[DATE]"
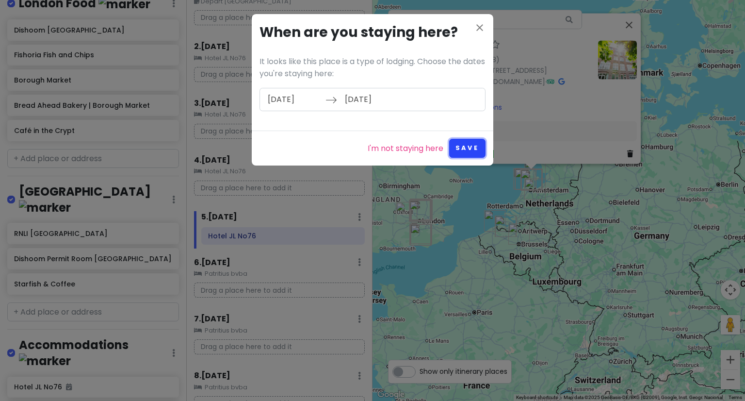
click at [461, 144] on button "Save" at bounding box center [467, 148] width 36 height 19
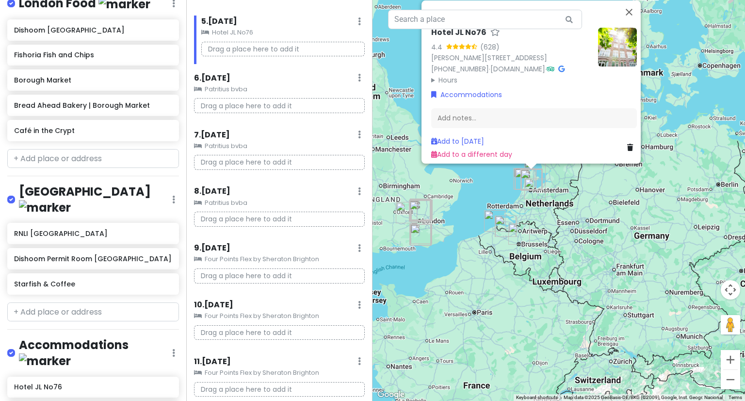
scroll to position [250, 0]
click at [350, 245] on div "9 . [DATE] Add Day Notes Clear Lodging Delete Day" at bounding box center [279, 250] width 171 height 16
click at [358, 246] on icon at bounding box center [359, 248] width 3 height 8
click at [323, 301] on link "Clear Lodging" at bounding box center [330, 299] width 80 height 23
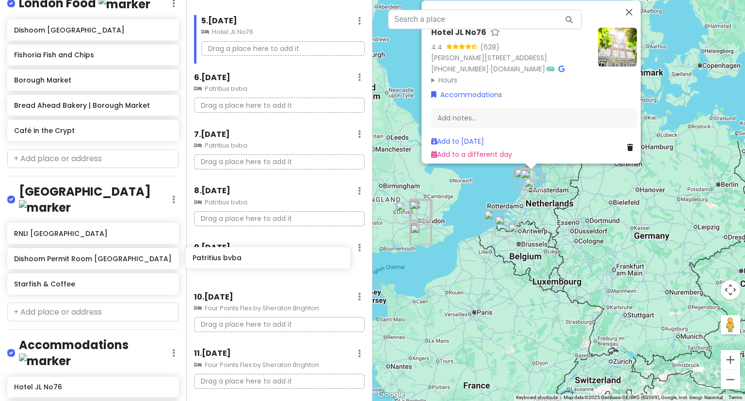
drag, startPoint x: 56, startPoint y: 276, endPoint x: 239, endPoint y: 257, distance: 183.4
click at [239, 257] on div "Europe 2026 Private Change Dates Make a Copy Delete Trip Give Feedback 💡 Suppor…" at bounding box center [372, 200] width 745 height 401
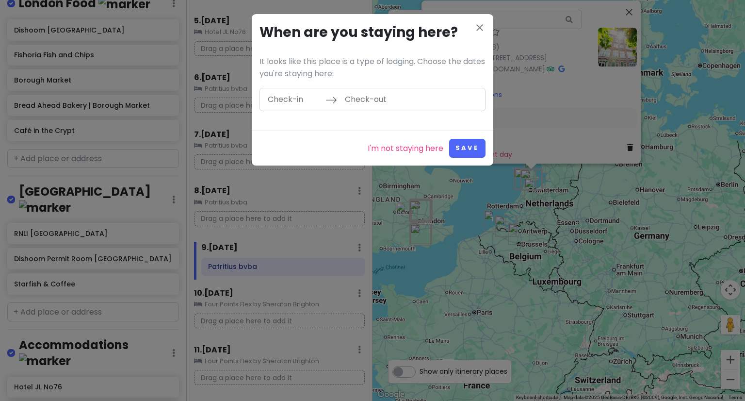
click at [292, 101] on input "Check-in" at bounding box center [293, 99] width 63 height 22
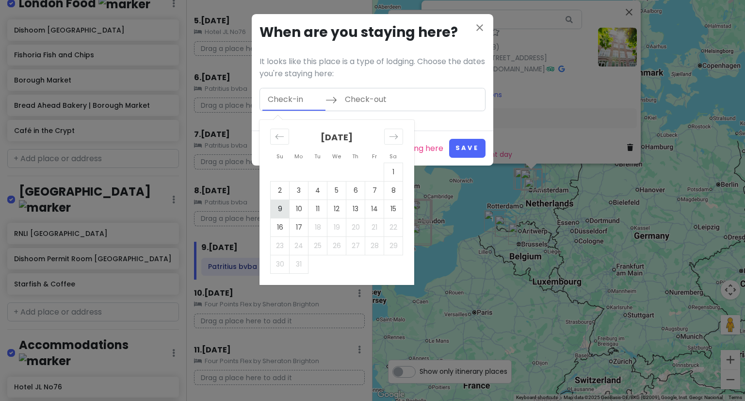
click at [280, 206] on td "9" at bounding box center [280, 208] width 19 height 18
type input "[DATE]"
click at [297, 209] on td "10" at bounding box center [299, 208] width 19 height 18
type input "[DATE]"
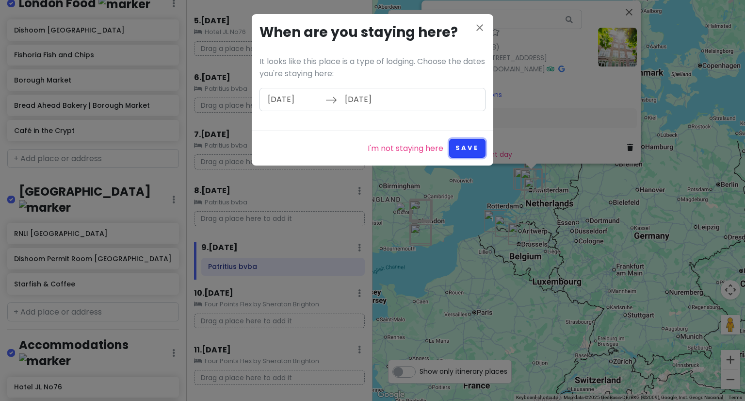
click at [473, 147] on button "Save" at bounding box center [467, 148] width 36 height 19
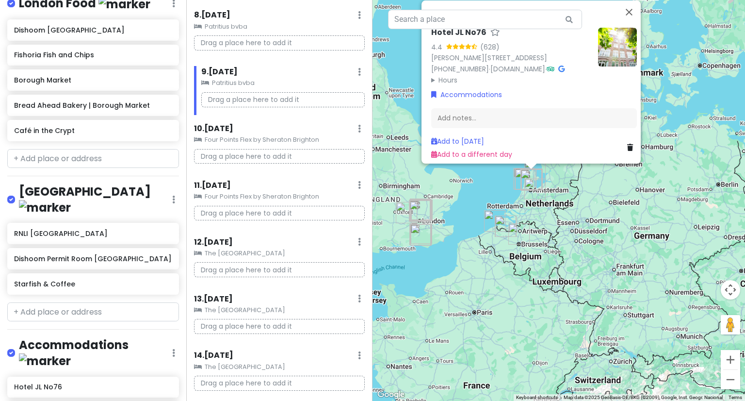
scroll to position [427, 0]
click at [358, 238] on icon at bounding box center [359, 241] width 3 height 8
click at [326, 289] on link "Clear Lodging" at bounding box center [330, 292] width 80 height 23
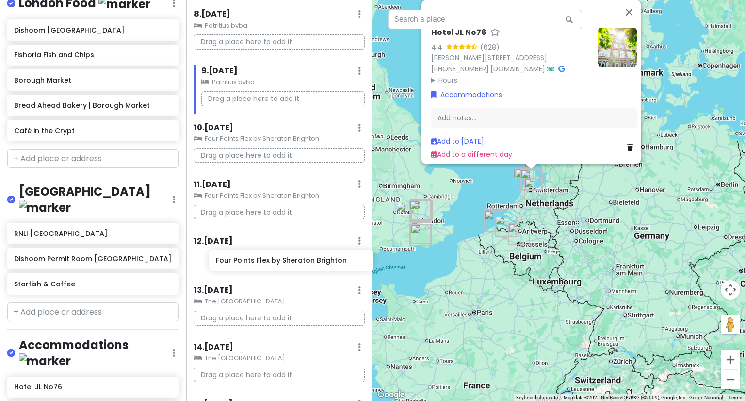
drag, startPoint x: 40, startPoint y: 306, endPoint x: 237, endPoint y: 264, distance: 201.3
click at [237, 264] on div "Europe 2026 Private Change Dates Make a Copy Delete Trip Give Feedback 💡 Suppor…" at bounding box center [372, 200] width 745 height 401
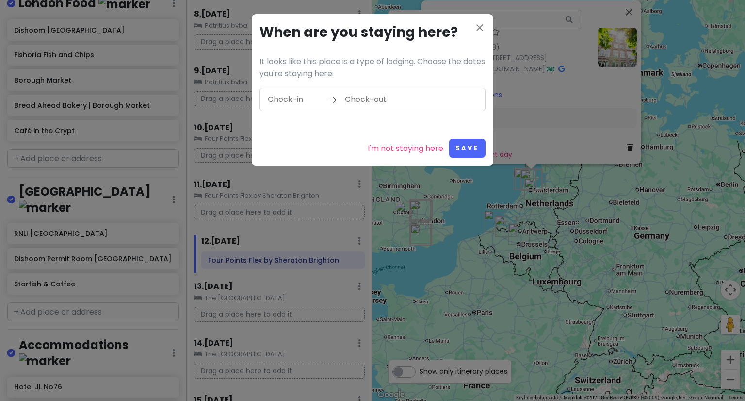
click at [301, 103] on input "Check-in" at bounding box center [293, 99] width 63 height 22
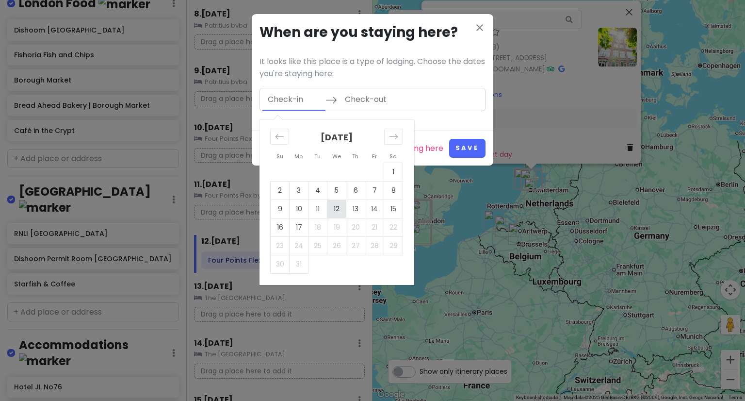
click at [341, 207] on td "12" at bounding box center [336, 208] width 19 height 18
type input "[DATE]"
click at [349, 208] on td "13" at bounding box center [355, 208] width 19 height 18
type input "[DATE]"
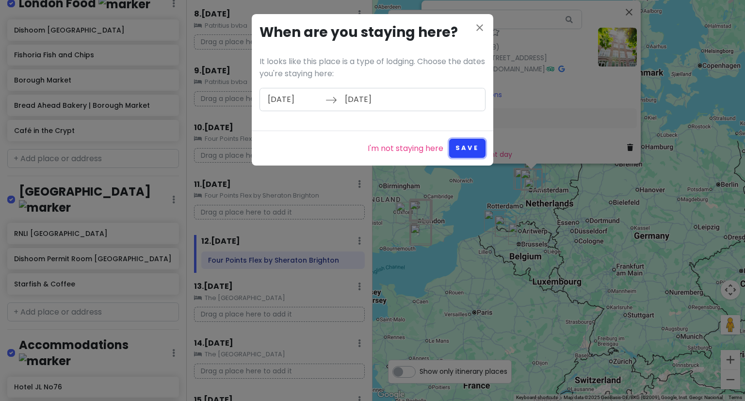
click at [457, 146] on button "Save" at bounding box center [467, 148] width 36 height 19
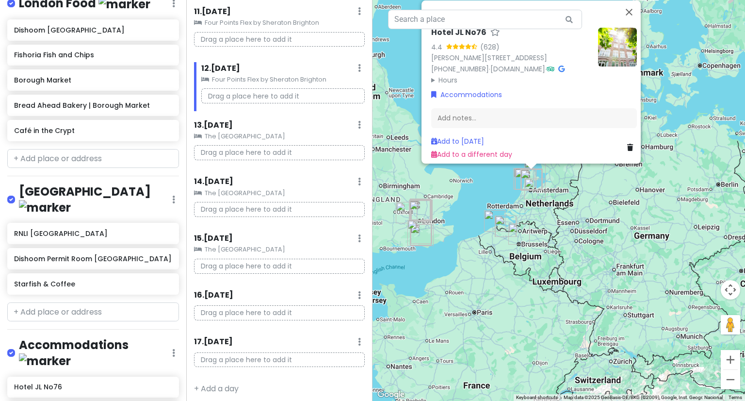
scroll to position [602, 0]
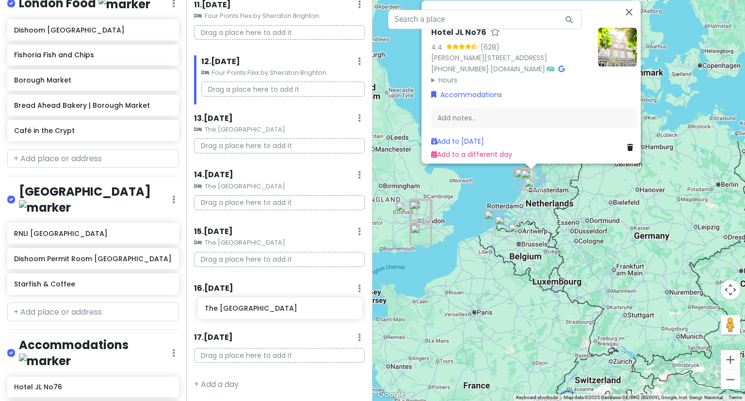
drag, startPoint x: 50, startPoint y: 325, endPoint x: 241, endPoint y: 304, distance: 191.7
click at [241, 304] on div "Europe 2026 Private Change Dates Make a Copy Delete Trip Give Feedback 💡 Suppor…" at bounding box center [372, 200] width 745 height 401
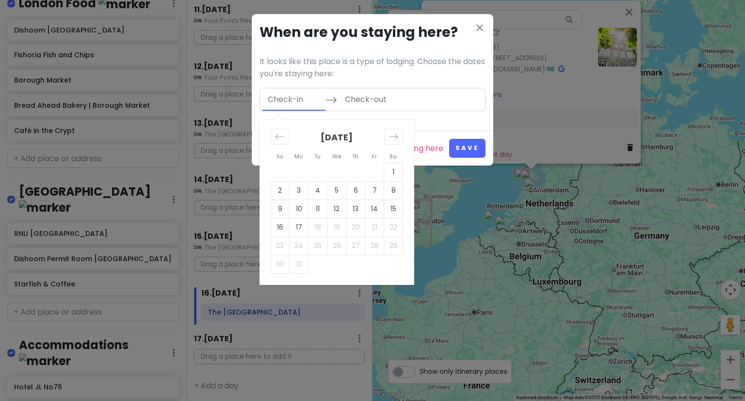
click at [296, 98] on input "Check-in" at bounding box center [293, 99] width 63 height 22
click at [282, 223] on td "16" at bounding box center [280, 227] width 19 height 18
type input "[DATE]"
click at [295, 225] on td "17" at bounding box center [299, 227] width 19 height 18
type input "[DATE]"
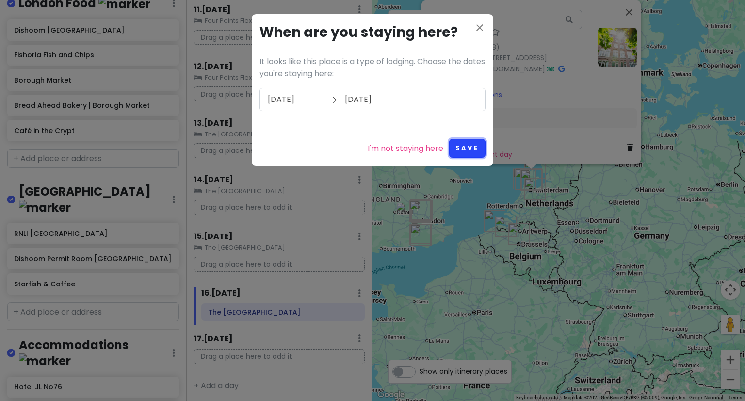
click at [466, 147] on button "Save" at bounding box center [467, 148] width 36 height 19
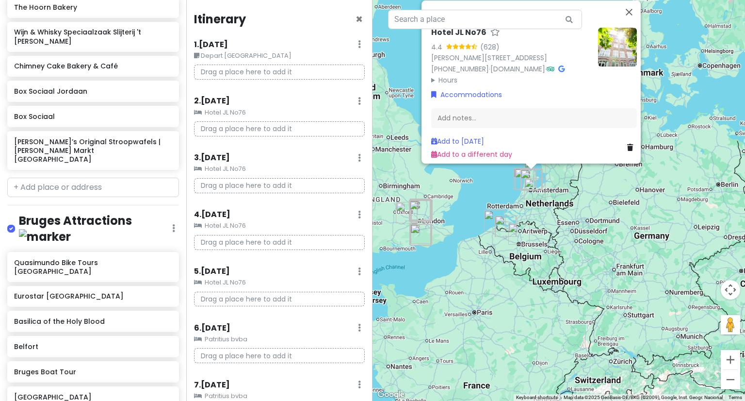
scroll to position [0, 0]
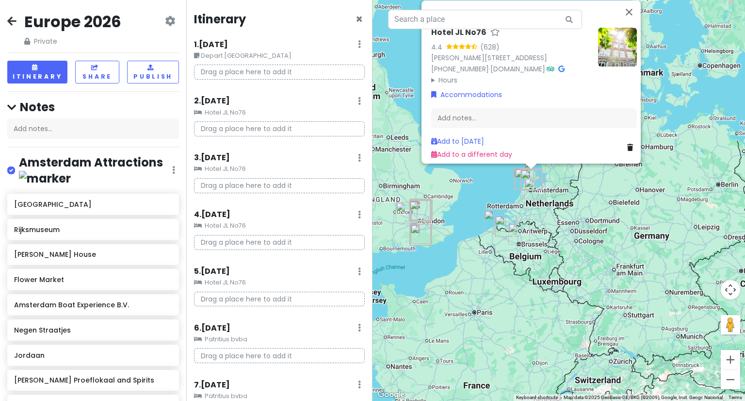
click at [165, 17] on icon at bounding box center [170, 21] width 10 height 8
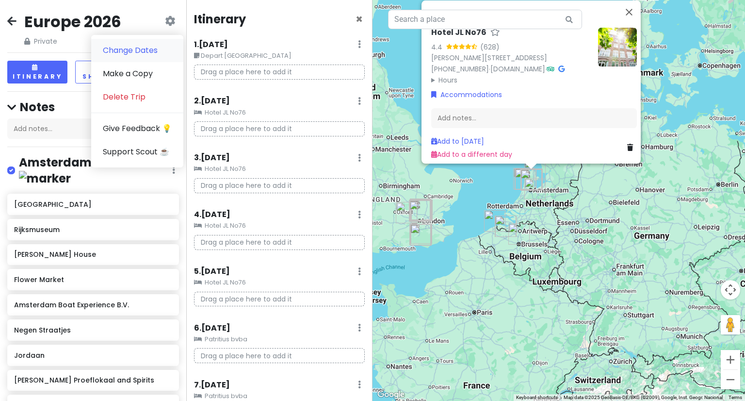
click at [128, 54] on link "Change Dates" at bounding box center [137, 50] width 92 height 23
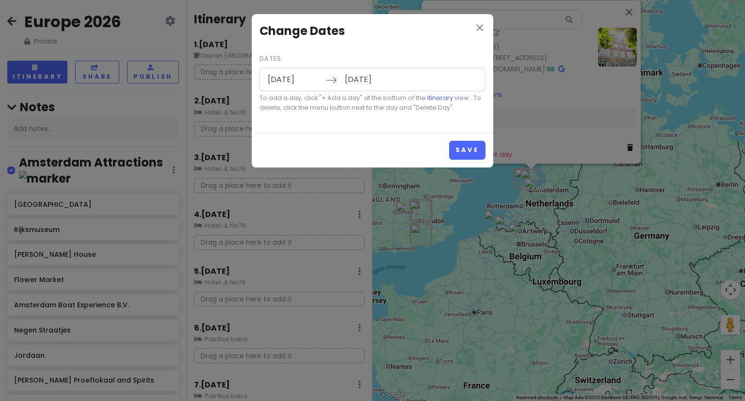
type input "[DATE]"
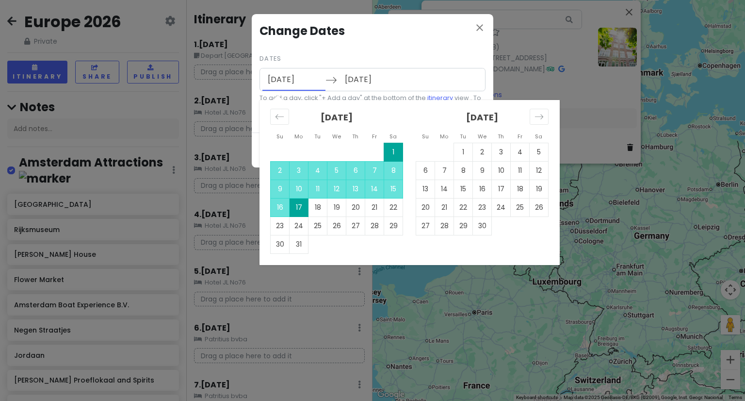
click at [276, 82] on input "[DATE]" at bounding box center [293, 79] width 63 height 22
click at [279, 115] on icon "Move backward to switch to the previous month." at bounding box center [279, 116] width 9 height 9
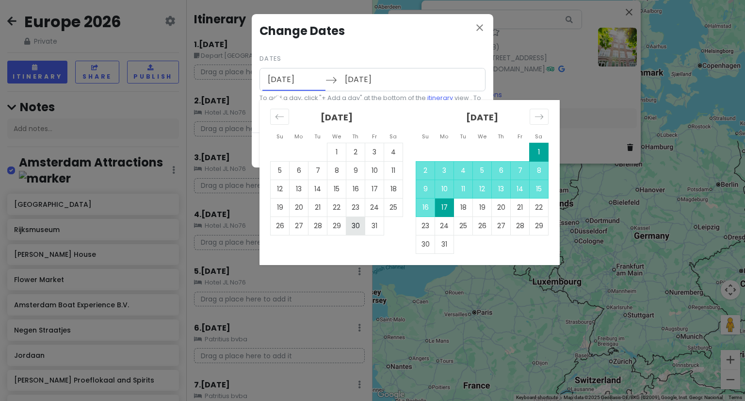
click at [353, 224] on td "30" at bounding box center [355, 225] width 19 height 18
type input "[DATE]"
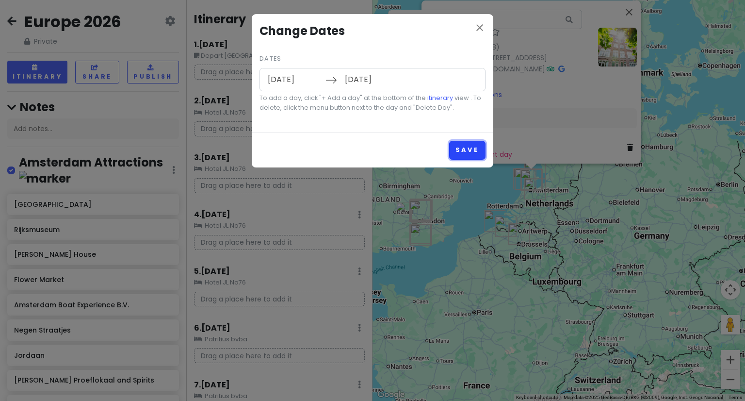
click at [471, 146] on button "Save" at bounding box center [467, 150] width 36 height 19
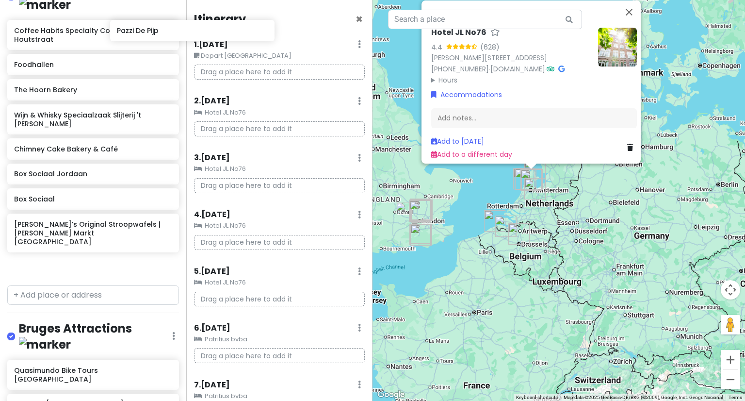
scroll to position [594, 0]
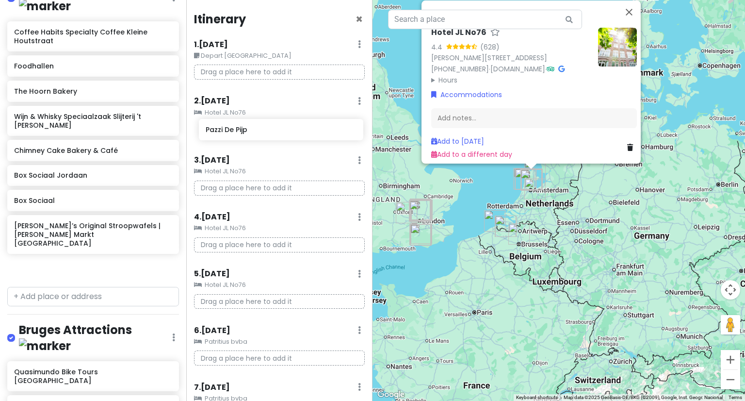
drag, startPoint x: 27, startPoint y: 41, endPoint x: 217, endPoint y: 136, distance: 211.9
click at [217, 136] on div "Europe 2026 Private Change Dates Make a Copy Delete Trip Give Feedback 💡 Suppor…" at bounding box center [372, 200] width 745 height 401
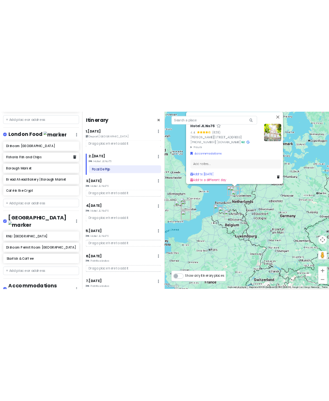
scroll to position [2280, 0]
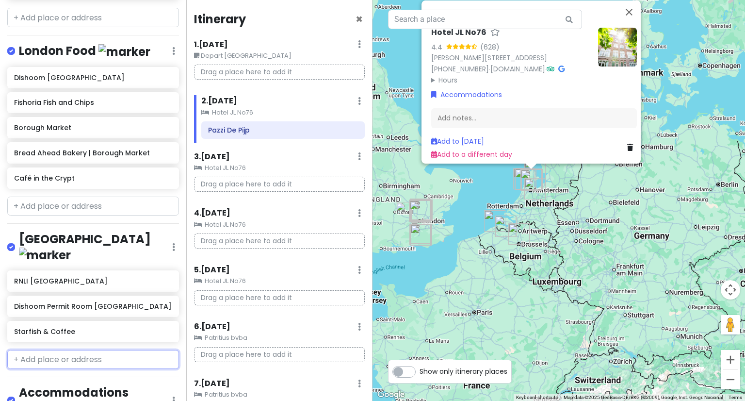
click at [70, 350] on input "text" at bounding box center [93, 359] width 172 height 19
type input "brighton pier"
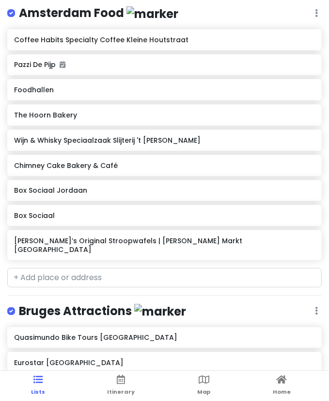
scroll to position [530, 0]
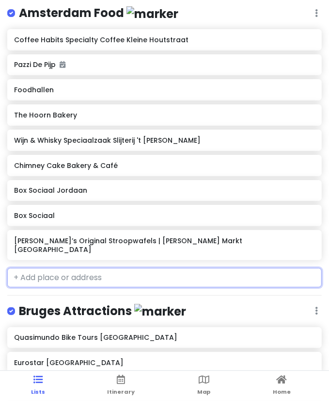
click at [68, 269] on input "text" at bounding box center [164, 277] width 315 height 19
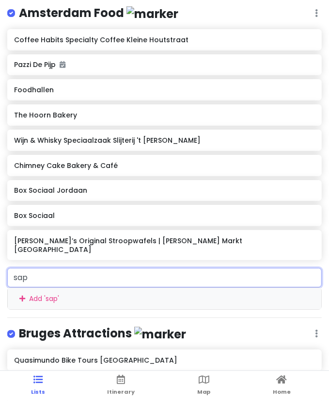
click at [78, 269] on input "sap" at bounding box center [164, 277] width 315 height 19
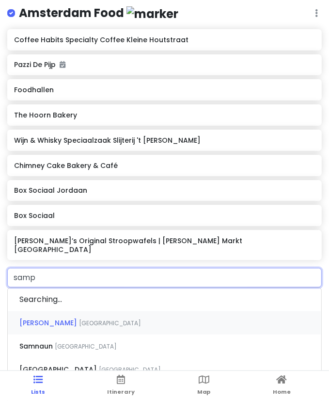
type input "sampu"
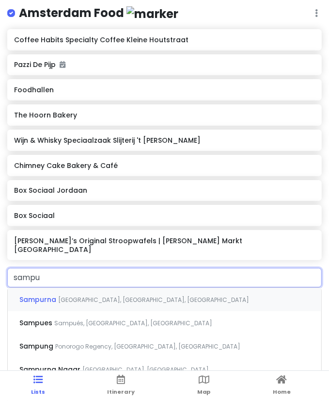
click at [81, 295] on span "[GEOGRAPHIC_DATA], [GEOGRAPHIC_DATA], [GEOGRAPHIC_DATA]" at bounding box center [153, 299] width 191 height 8
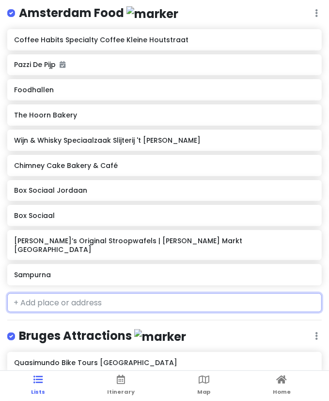
click at [110, 293] on input "text" at bounding box center [164, 302] width 315 height 19
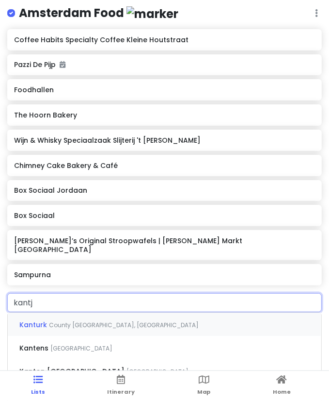
type input "kantji"
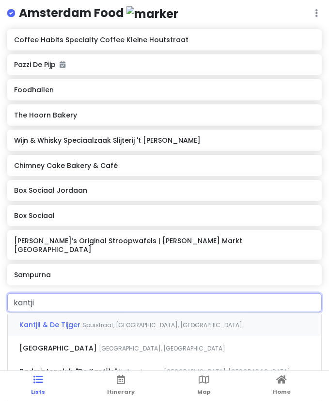
click at [108, 321] on span "Spuistraat, [GEOGRAPHIC_DATA], [GEOGRAPHIC_DATA]" at bounding box center [162, 325] width 160 height 8
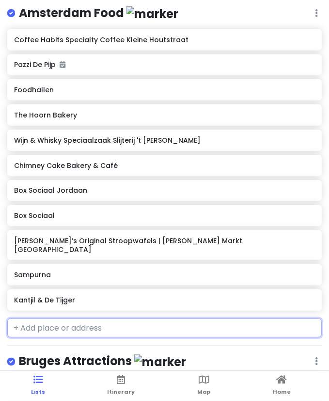
click at [176, 318] on input "text" at bounding box center [164, 327] width 315 height 19
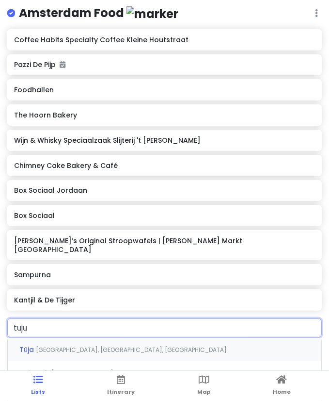
type input "tujuh"
click at [97, 345] on span "Utrechtsestraat, [GEOGRAPHIC_DATA], [GEOGRAPHIC_DATA]" at bounding box center [150, 349] width 175 height 8
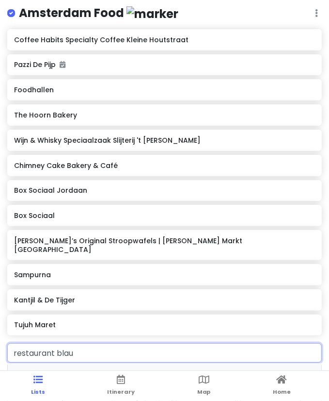
type input "restaurant blauw"
click at [55, 370] on span "Restaurant Blauw" at bounding box center [51, 375] width 65 height 10
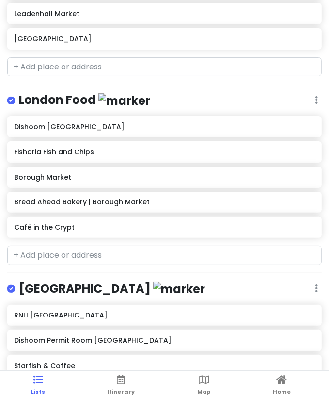
scroll to position [2186, 0]
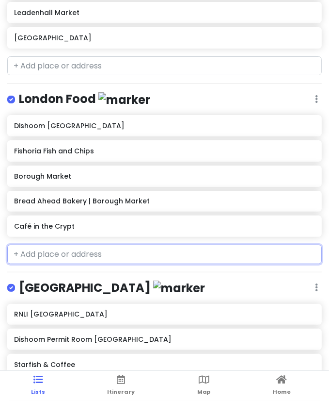
click at [93, 244] on input "text" at bounding box center [164, 253] width 315 height 19
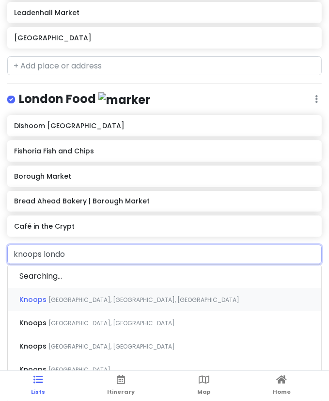
type input "knoops [GEOGRAPHIC_DATA]"
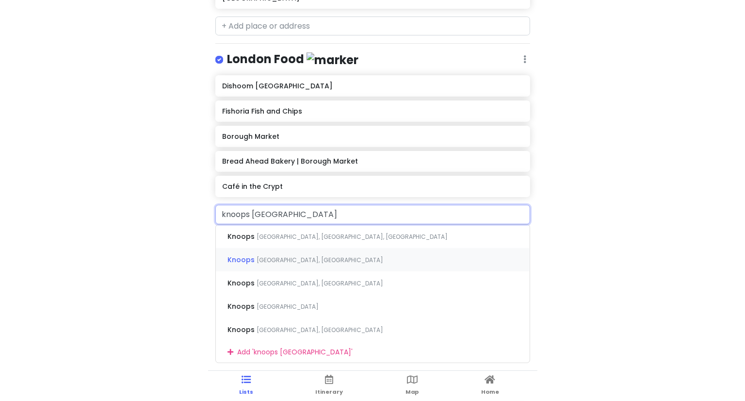
scroll to position [2226, 0]
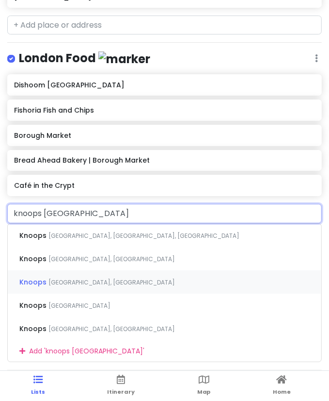
click at [90, 278] on span "[GEOGRAPHIC_DATA], [GEOGRAPHIC_DATA]" at bounding box center [112, 282] width 127 height 8
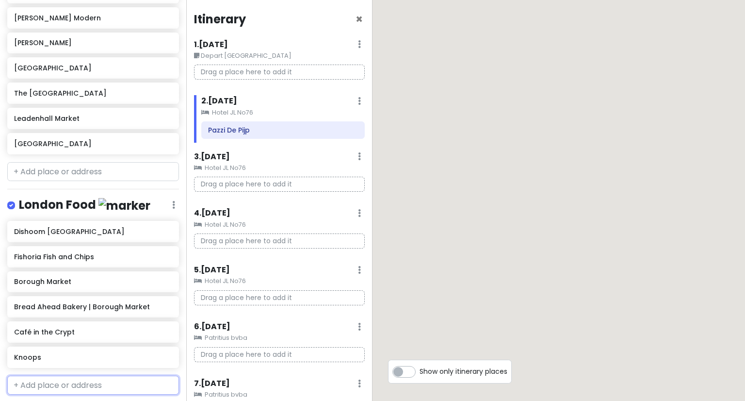
scroll to position [2235, 0]
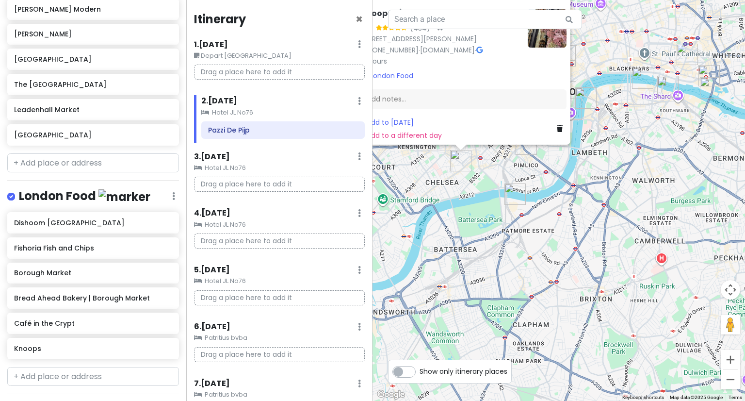
drag, startPoint x: 382, startPoint y: 170, endPoint x: 499, endPoint y: 228, distance: 130.2
click at [499, 228] on div "Knoops 4.4 (434) · [STREET_ADDRESS][PERSON_NAME] [PHONE_NUMBER] · [DOMAIN_NAME]…" at bounding box center [559, 200] width 373 height 401
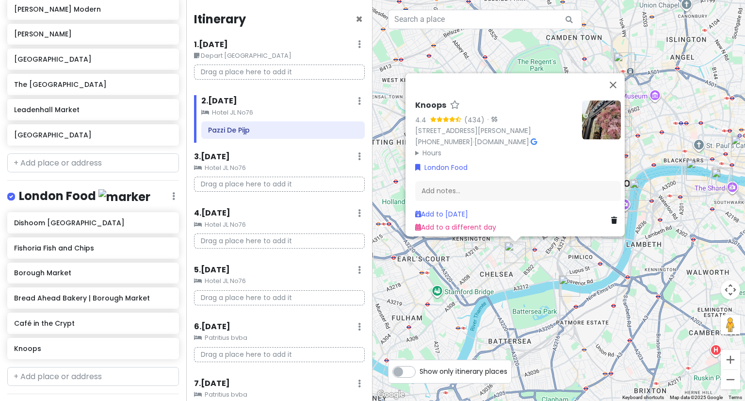
drag, startPoint x: 502, startPoint y: 188, endPoint x: 534, endPoint y: 267, distance: 85.9
click at [534, 267] on div "Knoops 4.4 (434) · [STREET_ADDRESS][PERSON_NAME] [PHONE_NUMBER] · [DOMAIN_NAME]…" at bounding box center [559, 200] width 373 height 401
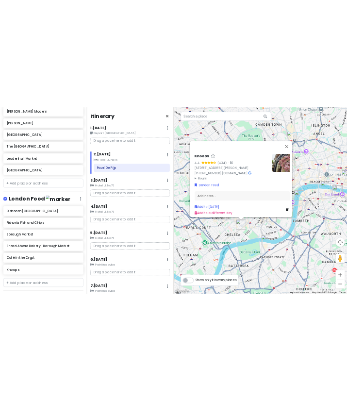
scroll to position [2297, 0]
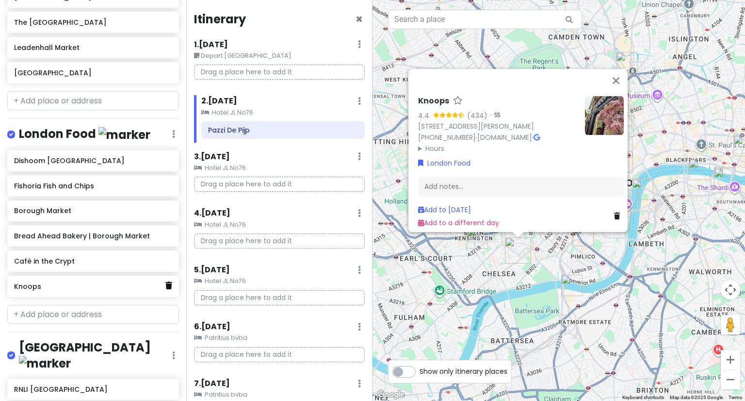
click at [165, 281] on icon at bounding box center [168, 285] width 7 height 8
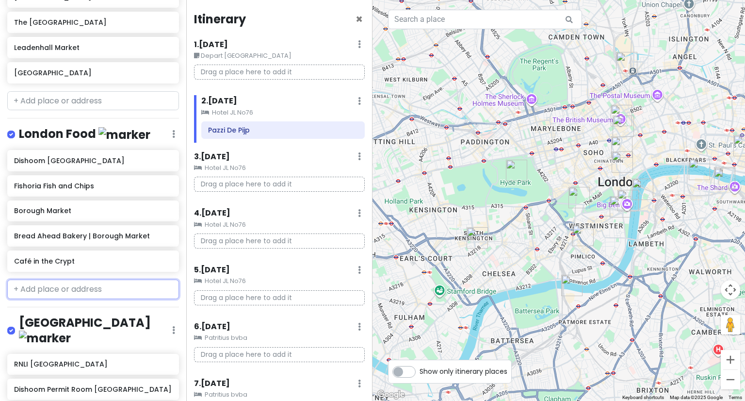
click at [91, 279] on input "text" at bounding box center [93, 288] width 172 height 19
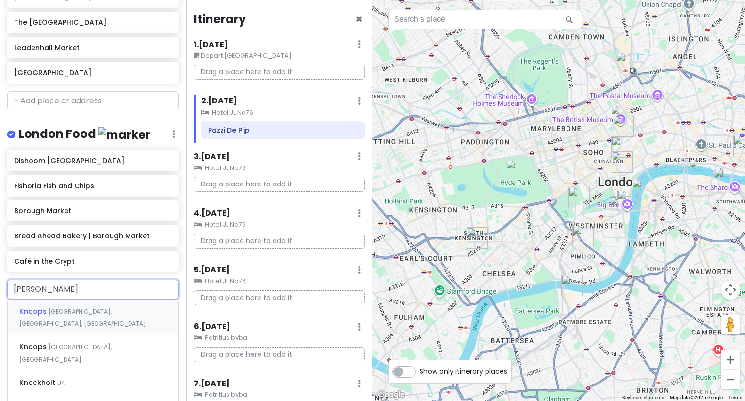
type input "knoops"
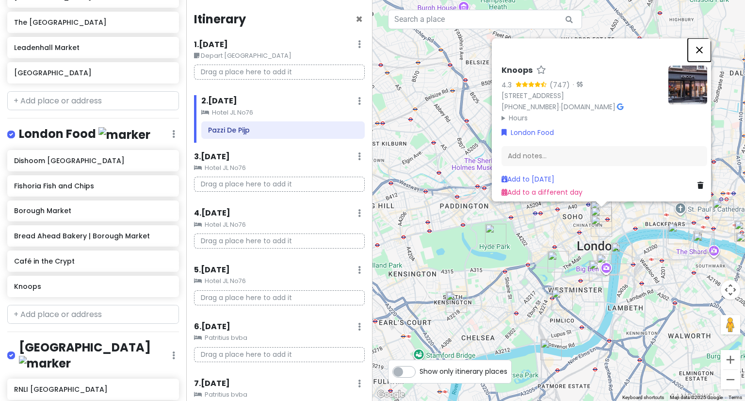
click at [704, 49] on button "Close" at bounding box center [699, 49] width 23 height 23
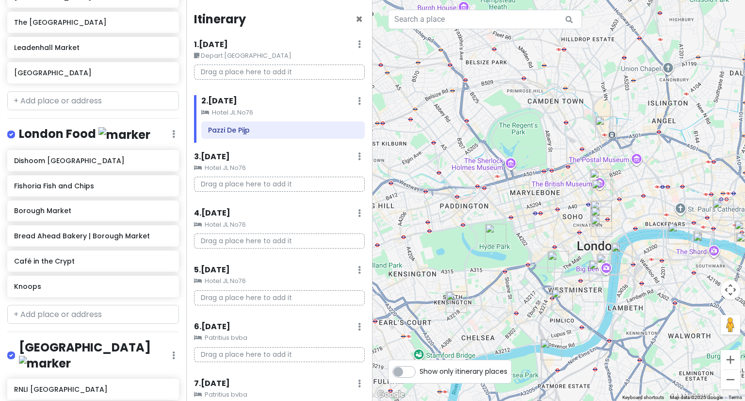
click at [610, 216] on img "Café in the Crypt" at bounding box center [601, 225] width 29 height 29
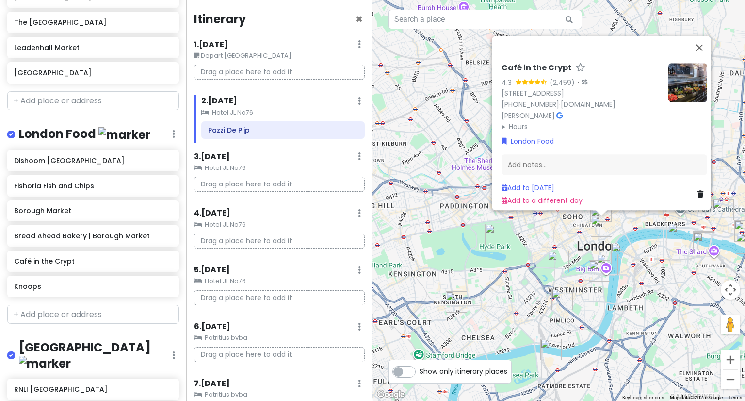
click at [610, 216] on img "Café in the Crypt" at bounding box center [601, 225] width 29 height 29
click at [618, 218] on div "To navigate, press the arrow keys. Café in the Crypt 4.3 (2,459) · [STREET_ADDR…" at bounding box center [559, 200] width 373 height 401
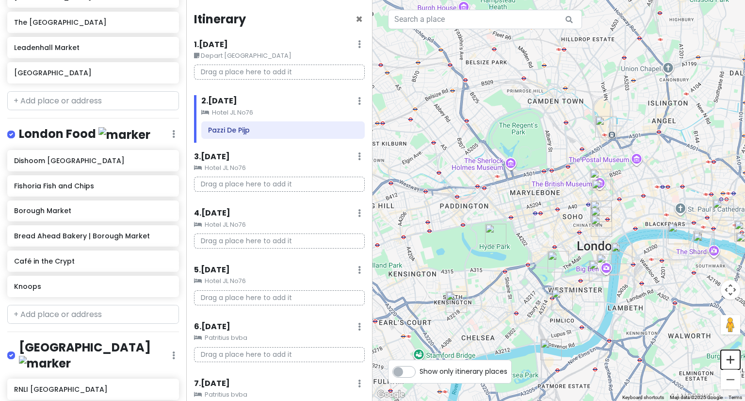
click at [735, 357] on button "Zoom in" at bounding box center [730, 359] width 19 height 19
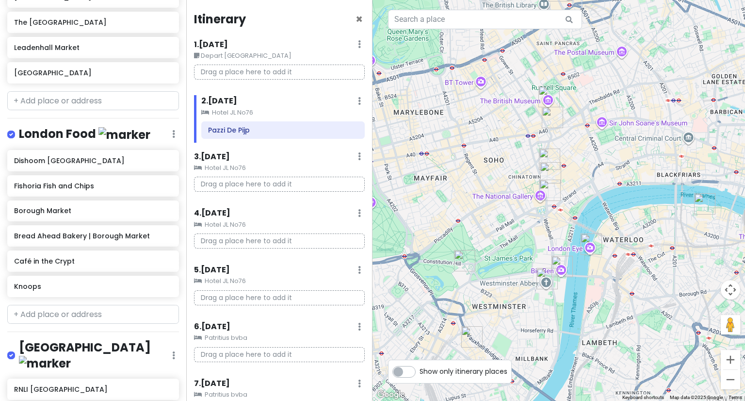
drag, startPoint x: 581, startPoint y: 253, endPoint x: 487, endPoint y: 180, distance: 118.6
click at [487, 180] on div at bounding box center [559, 200] width 373 height 401
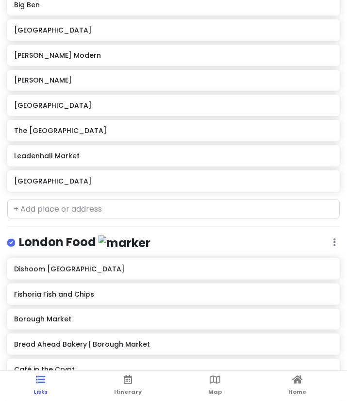
scroll to position [2034, 0]
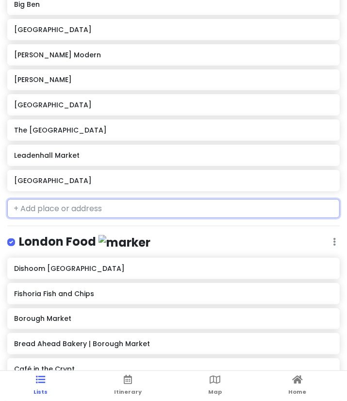
drag, startPoint x: 109, startPoint y: 203, endPoint x: 109, endPoint y: 193, distance: 10.2
click at [109, 199] on input "text" at bounding box center [173, 208] width 332 height 19
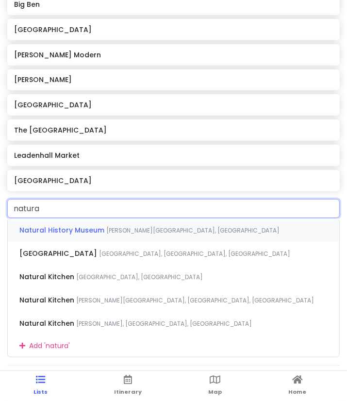
type input "natural"
click at [103, 225] on span "Natural History Museum" at bounding box center [62, 230] width 87 height 10
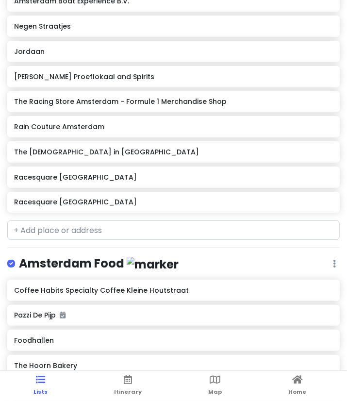
scroll to position [278, 0]
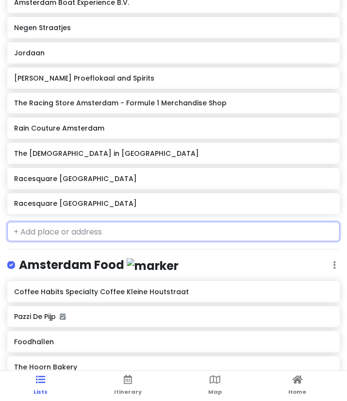
drag, startPoint x: 105, startPoint y: 222, endPoint x: 102, endPoint y: 216, distance: 6.5
click at [102, 216] on div "Europe 2026 Private Change Dates Make a Copy Delete Trip Give Feedback 💡 Suppor…" at bounding box center [173, 200] width 347 height 401
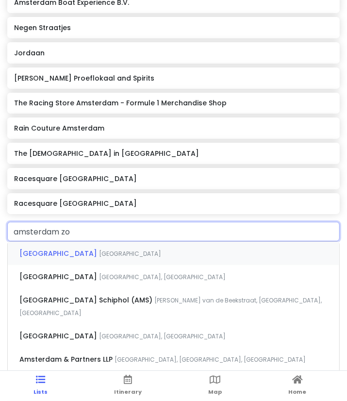
type input "[GEOGRAPHIC_DATA]"
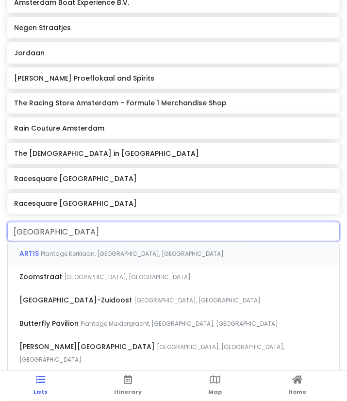
click at [39, 251] on span "ARTIS" at bounding box center [29, 253] width 21 height 10
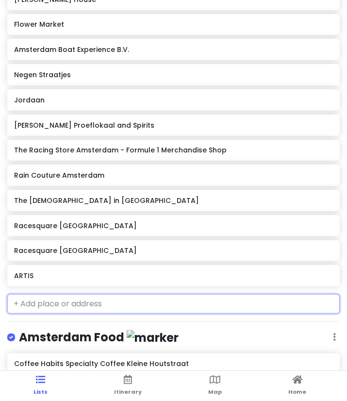
scroll to position [237, 0]
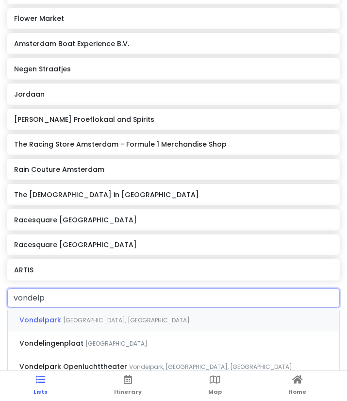
type input "vondelpa"
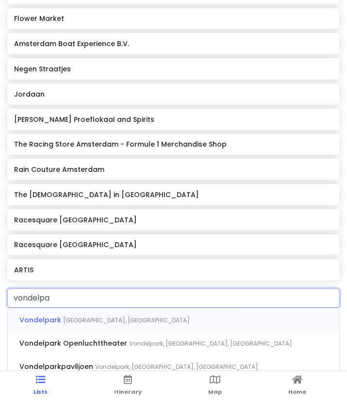
click at [69, 326] on div "[GEOGRAPHIC_DATA], [GEOGRAPHIC_DATA]" at bounding box center [173, 319] width 331 height 23
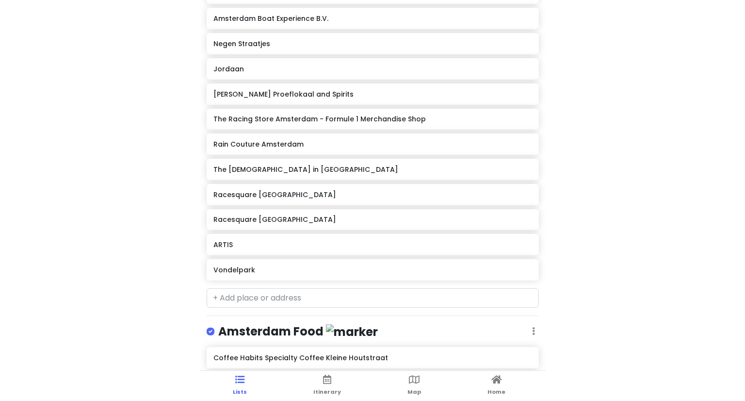
scroll to position [0, 0]
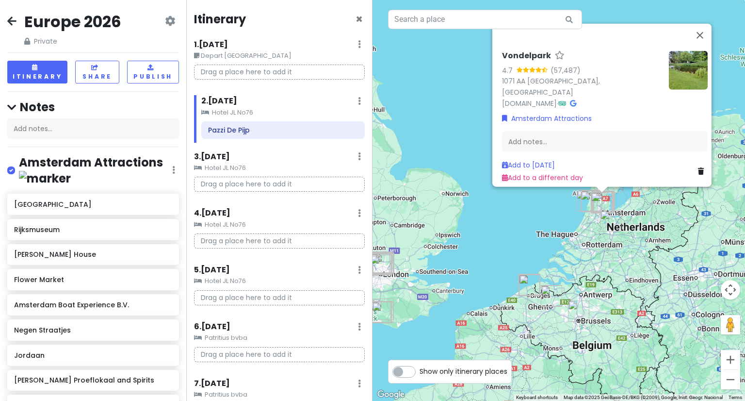
click at [12, 26] on link at bounding box center [11, 22] width 9 height 13
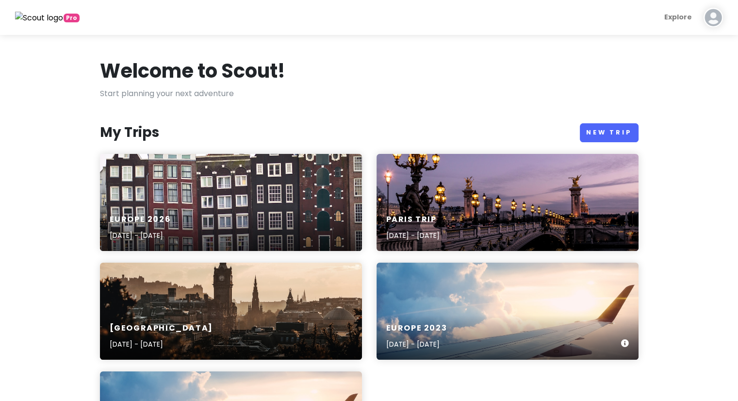
click at [401, 303] on div "Europe [DATE], 2023 - [DATE]" at bounding box center [507, 310] width 262 height 97
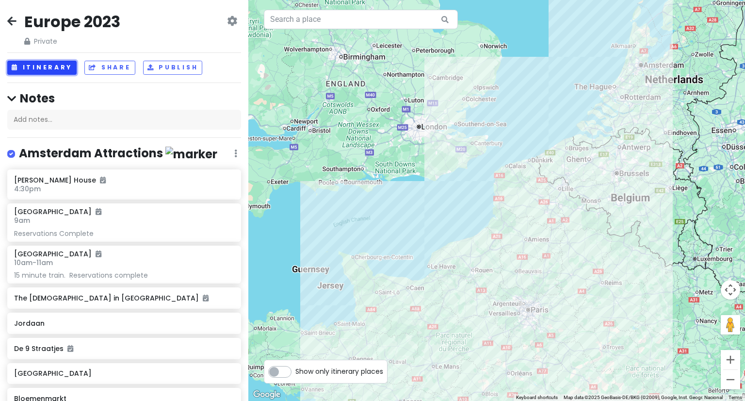
click at [56, 71] on button "Itinerary" at bounding box center [41, 68] width 69 height 14
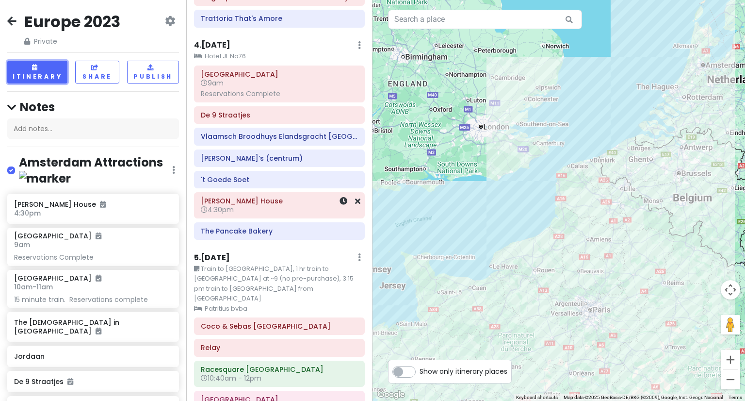
scroll to position [667, 0]
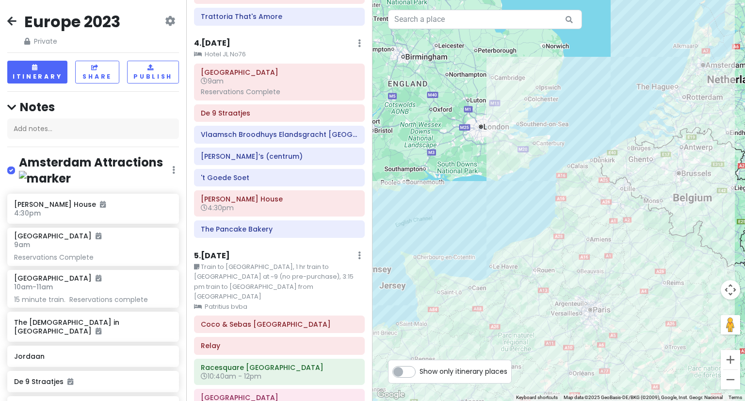
click at [8, 24] on icon at bounding box center [11, 21] width 9 height 8
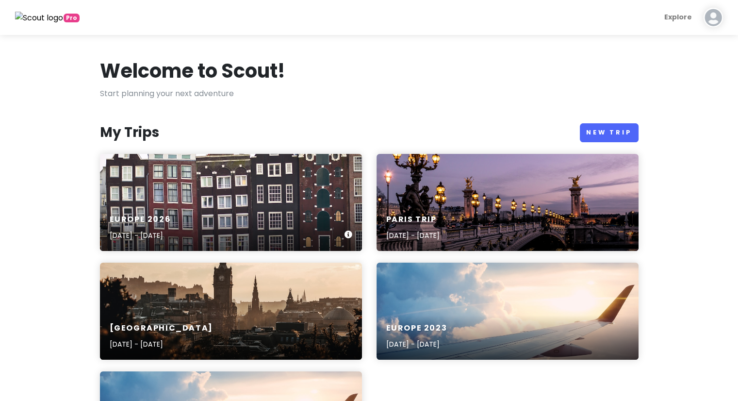
click at [177, 189] on div "Europe [DATE], 2026 - [DATE]" at bounding box center [231, 202] width 262 height 97
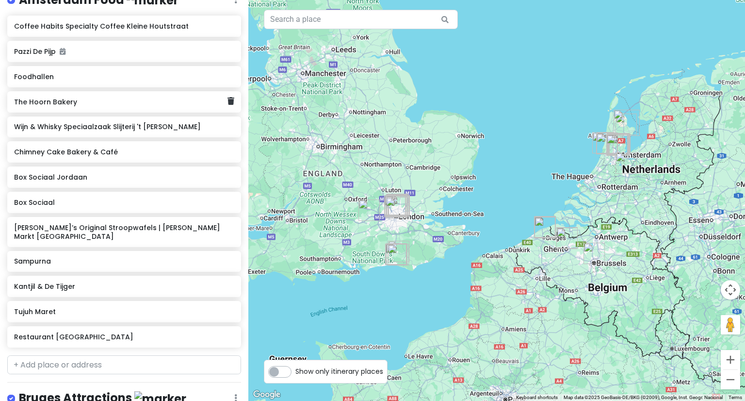
scroll to position [594, 0]
click at [56, 355] on input "text" at bounding box center [124, 364] width 234 height 19
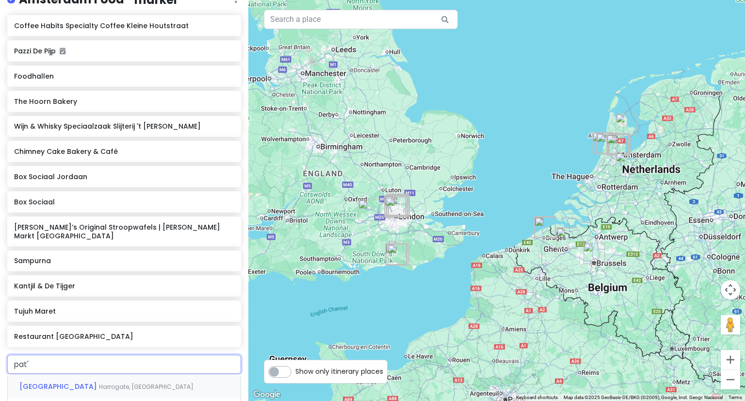
type input "pat's"
click at [54, 374] on div "Pat's Poffertjes Oude Leliestraat Oude Leliestraat, [GEOGRAPHIC_DATA], [GEOGRAP…" at bounding box center [124, 392] width 233 height 36
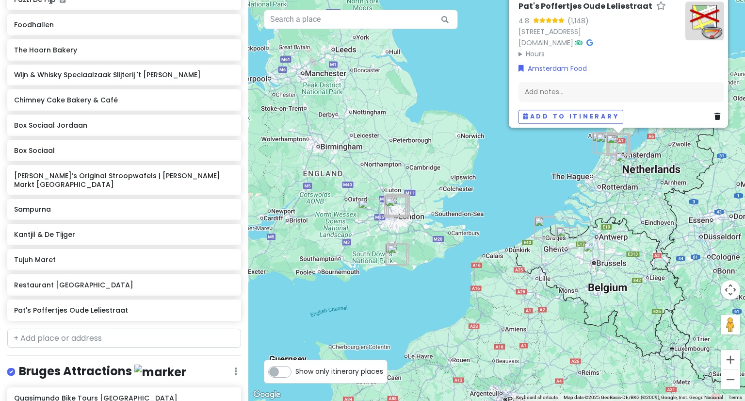
scroll to position [646, 0]
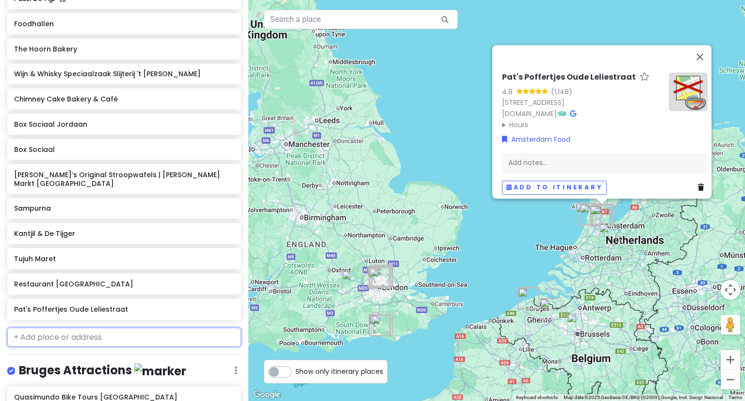
click at [57, 327] on input "text" at bounding box center [124, 336] width 234 height 19
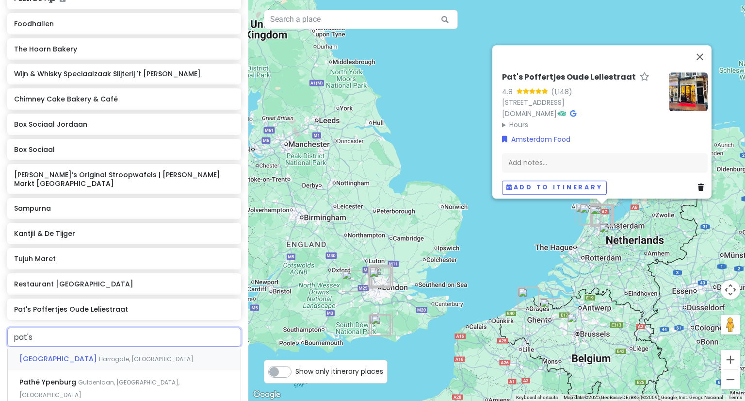
type input "pat's"
click at [73, 400] on span "Pat's Poffertjes Nieuwendijk" at bounding box center [68, 407] width 98 height 10
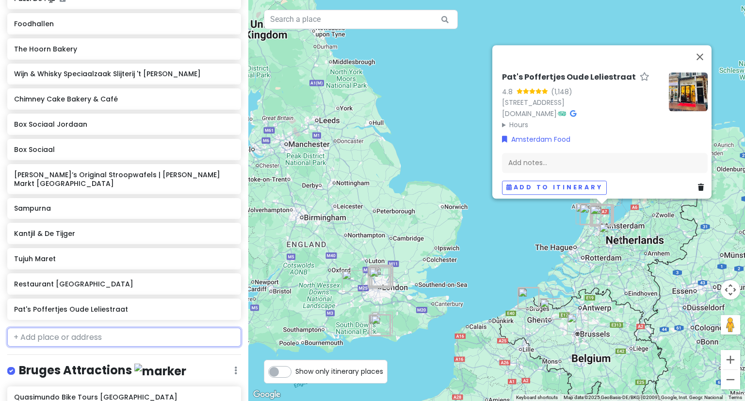
scroll to position [671, 0]
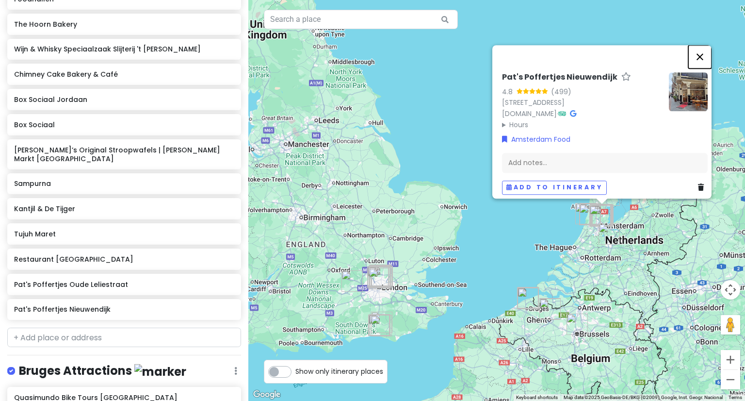
click at [704, 45] on button "Close" at bounding box center [699, 56] width 23 height 23
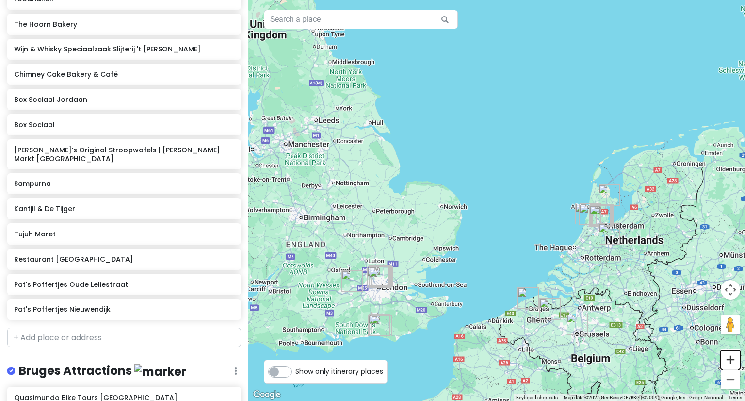
click at [733, 358] on button "Zoom in" at bounding box center [730, 359] width 19 height 19
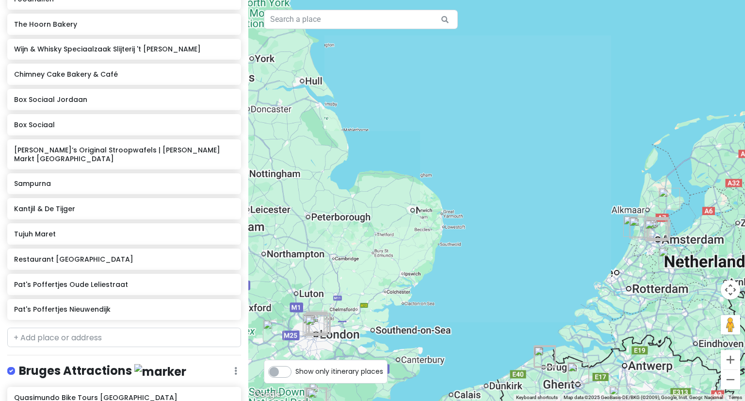
click at [733, 358] on button "Zoom in" at bounding box center [730, 359] width 19 height 19
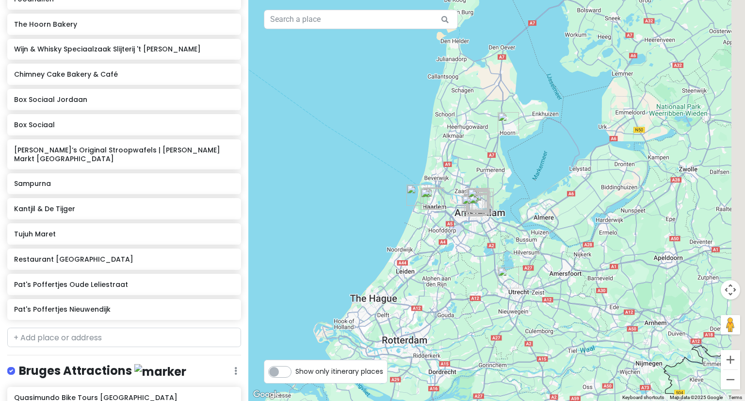
drag, startPoint x: 664, startPoint y: 301, endPoint x: 217, endPoint y: 202, distance: 458.1
click at [217, 202] on div "Europe 2026 Private Change Dates Make a Copy Delete Trip Give Feedback 💡 Suppor…" at bounding box center [372, 200] width 745 height 401
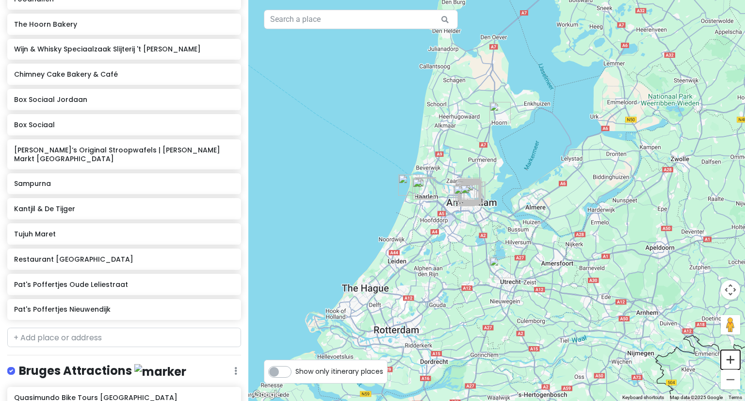
click at [729, 359] on button "Zoom in" at bounding box center [730, 359] width 19 height 19
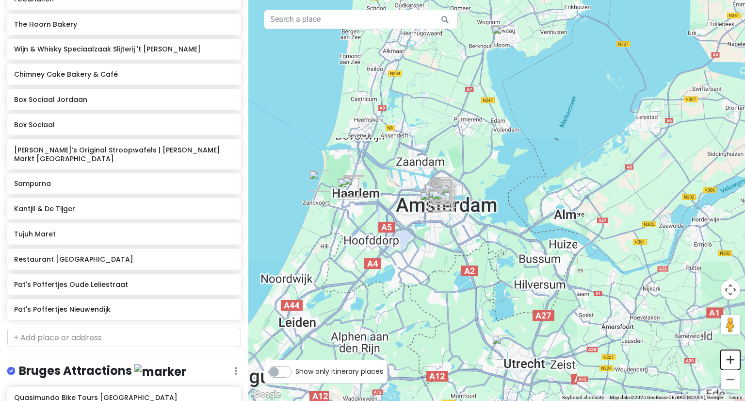
click at [729, 359] on button "Zoom in" at bounding box center [730, 359] width 19 height 19
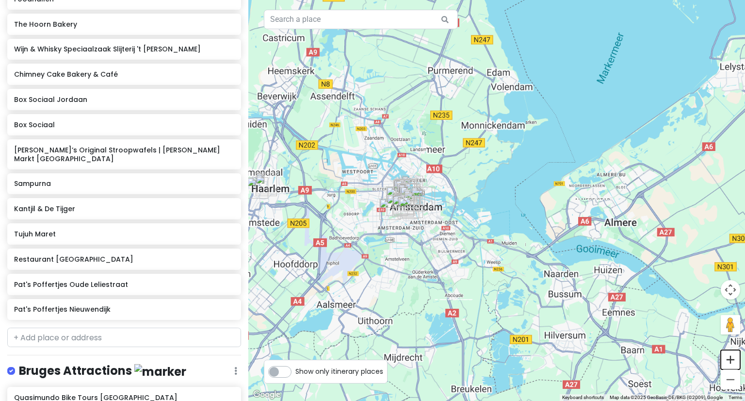
click at [729, 359] on button "Zoom in" at bounding box center [730, 359] width 19 height 19
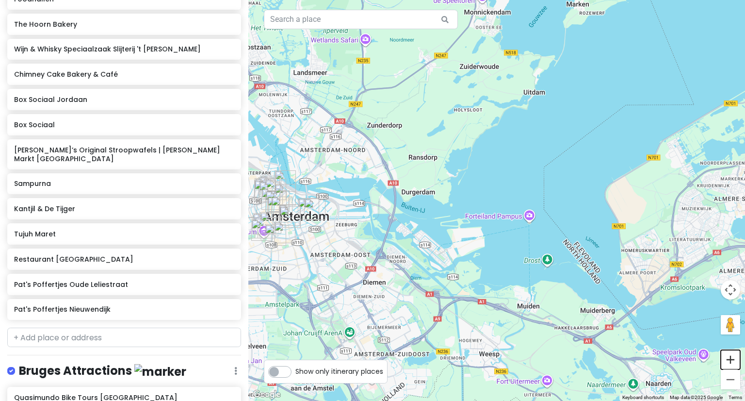
click at [729, 359] on button "Zoom in" at bounding box center [730, 359] width 19 height 19
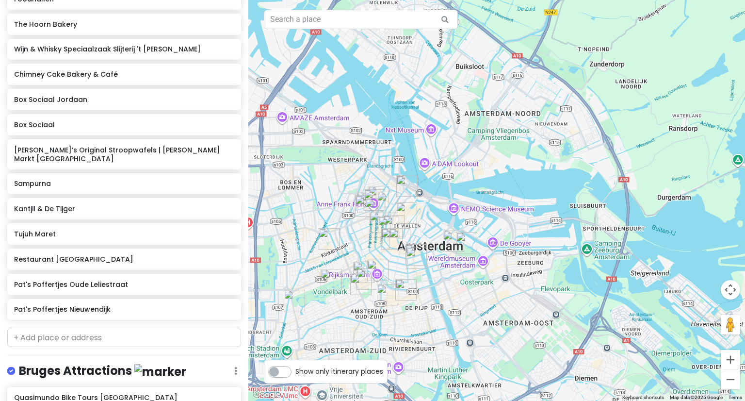
drag, startPoint x: 344, startPoint y: 306, endPoint x: 679, endPoint y: 320, distance: 335.0
click at [679, 320] on div at bounding box center [496, 200] width 497 height 401
click at [727, 362] on button "Zoom in" at bounding box center [730, 359] width 19 height 19
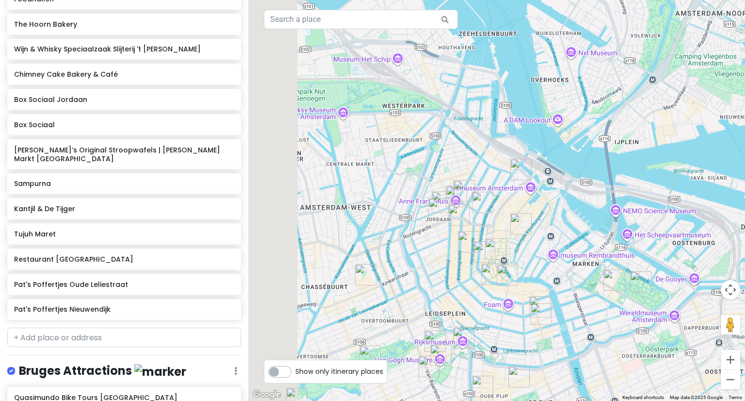
drag, startPoint x: 406, startPoint y: 311, endPoint x: 613, endPoint y: 297, distance: 208.1
click at [613, 297] on div at bounding box center [496, 200] width 497 height 401
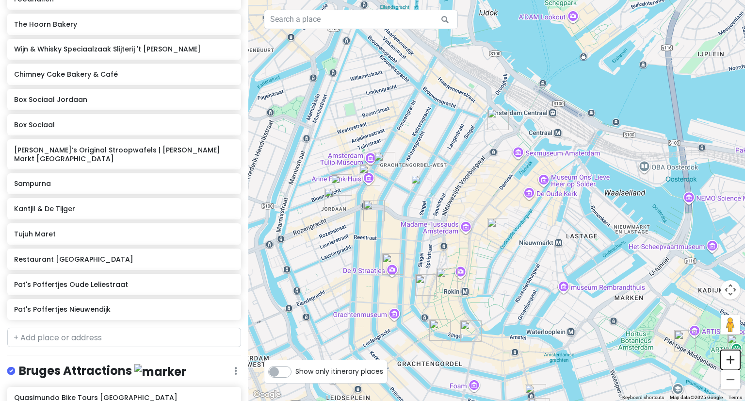
click at [731, 361] on button "Zoom in" at bounding box center [730, 359] width 19 height 19
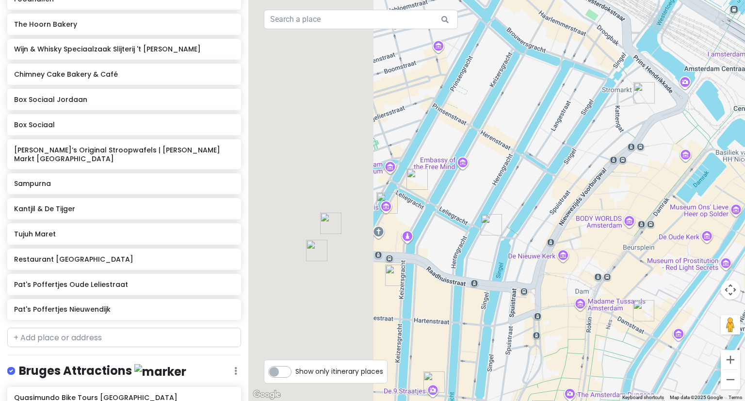
drag, startPoint x: 421, startPoint y: 208, endPoint x: 629, endPoint y: 275, distance: 218.0
click at [629, 275] on div at bounding box center [496, 200] width 497 height 401
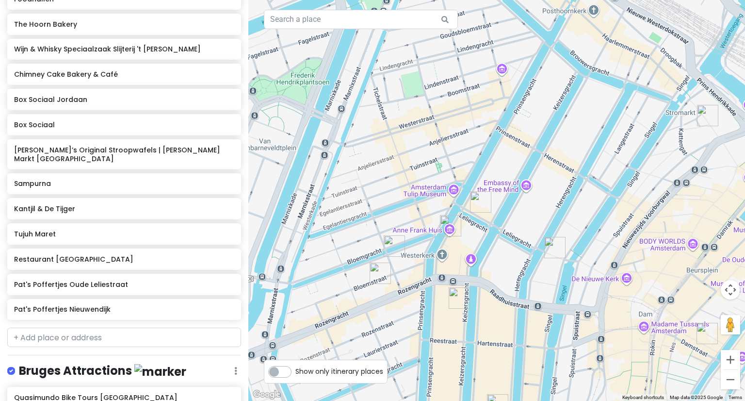
click at [462, 299] on img "Church of Our Lady" at bounding box center [459, 297] width 29 height 29
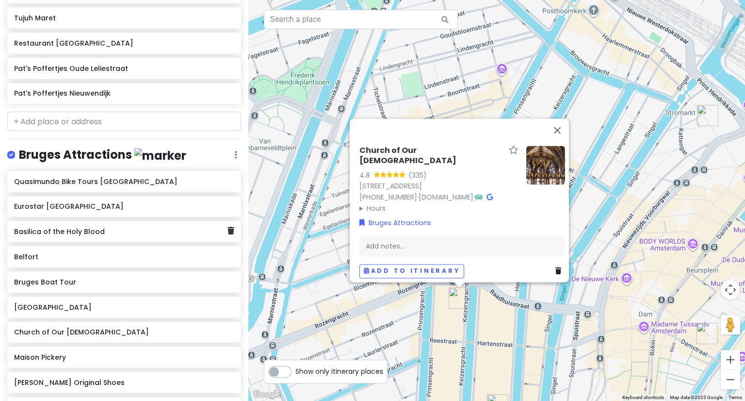
scroll to position [890, 0]
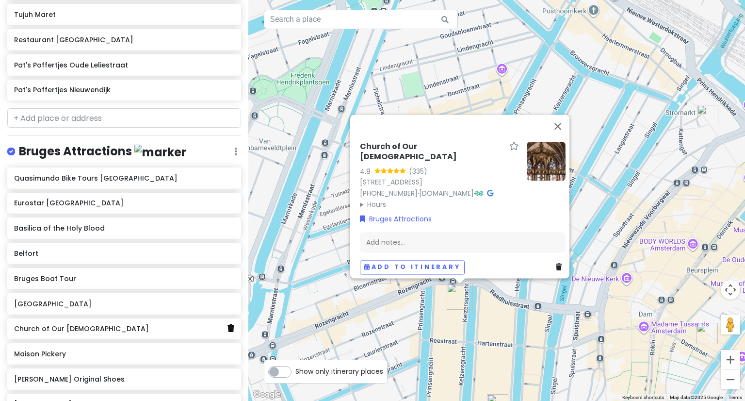
click at [227, 324] on icon at bounding box center [230, 328] width 7 height 8
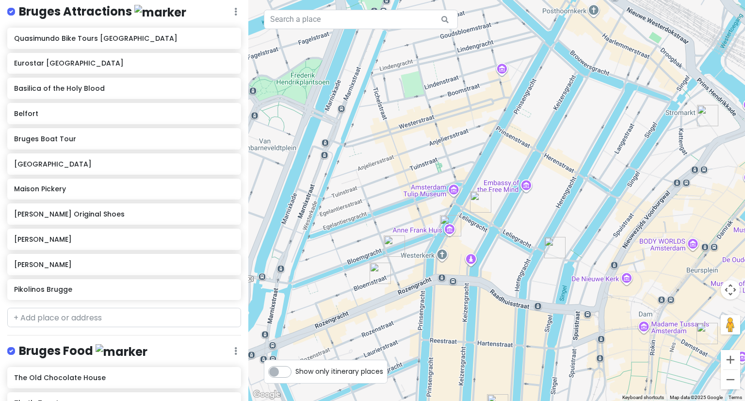
scroll to position [1034, 0]
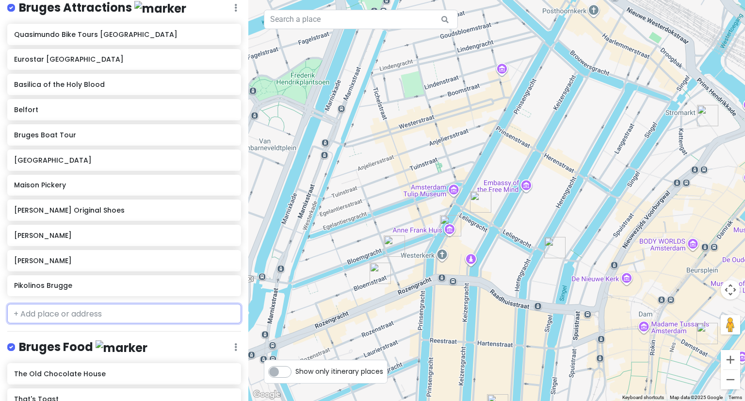
click at [76, 306] on input "text" at bounding box center [124, 313] width 234 height 19
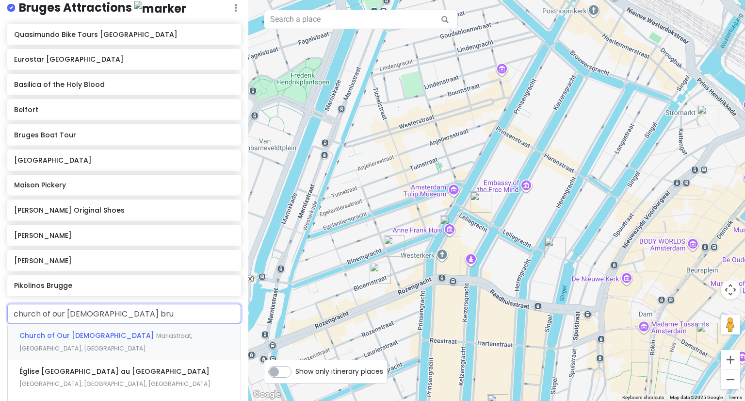
type input "[DEMOGRAPHIC_DATA][GEOGRAPHIC_DATA][DEMOGRAPHIC_DATA]"
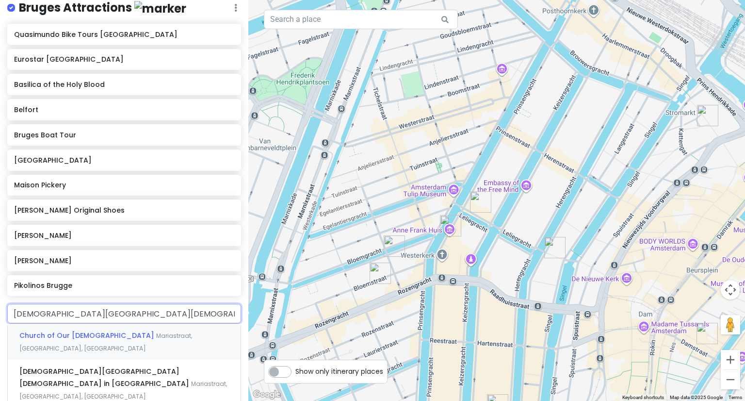
click at [78, 328] on div "[DEMOGRAPHIC_DATA][GEOGRAPHIC_DATA][DEMOGRAPHIC_DATA], [GEOGRAPHIC_DATA]" at bounding box center [124, 342] width 233 height 36
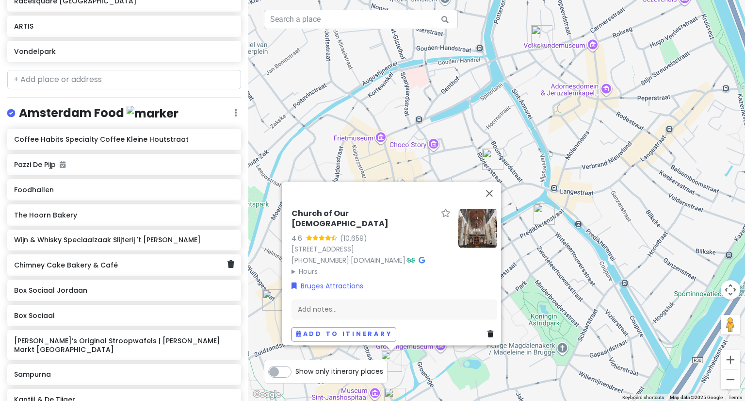
scroll to position [473, 0]
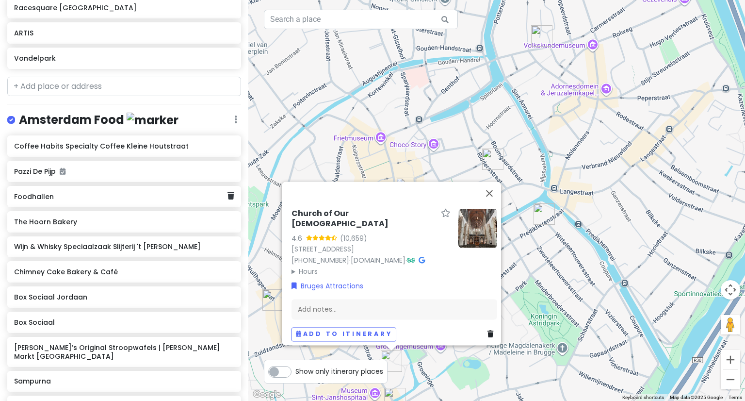
click at [47, 195] on h6 "Foodhallen" at bounding box center [120, 196] width 213 height 9
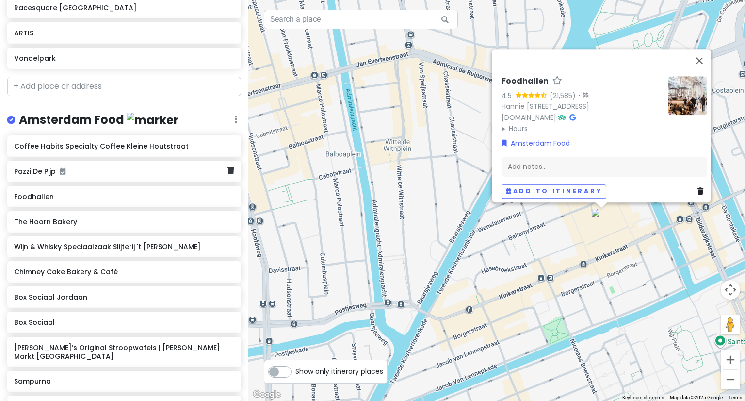
click at [43, 169] on h6 "Pazzi De Pijp" at bounding box center [120, 171] width 213 height 9
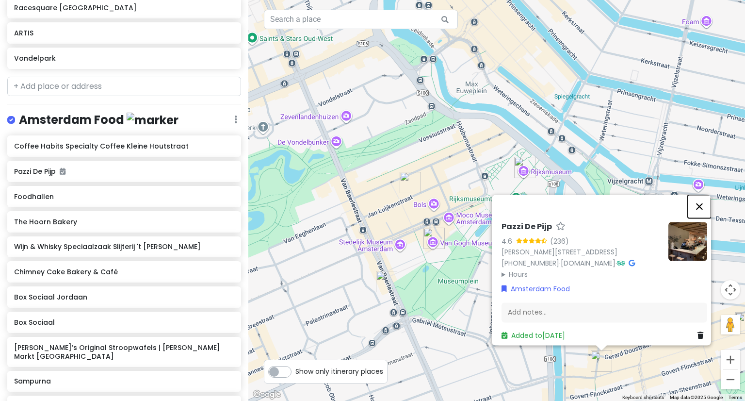
click at [699, 195] on button "Close" at bounding box center [699, 206] width 23 height 23
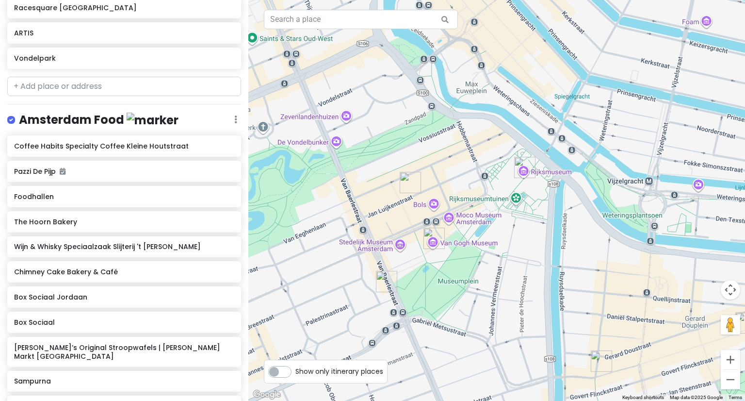
click at [598, 357] on img "Pazzi De Pijp" at bounding box center [601, 360] width 29 height 29
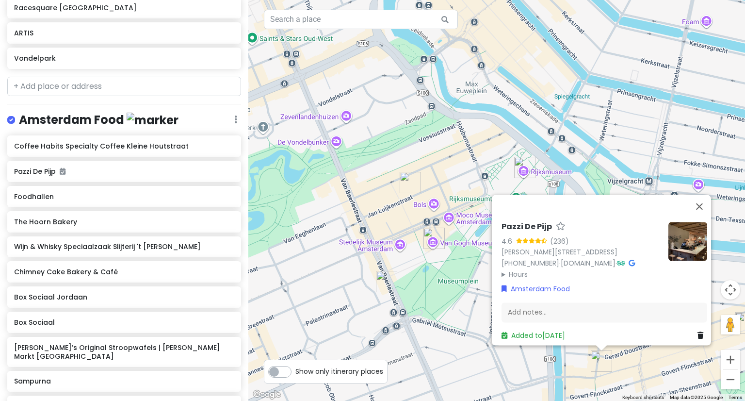
click at [384, 290] on img "Chimney Cake Bakery & Café" at bounding box center [386, 281] width 29 height 29
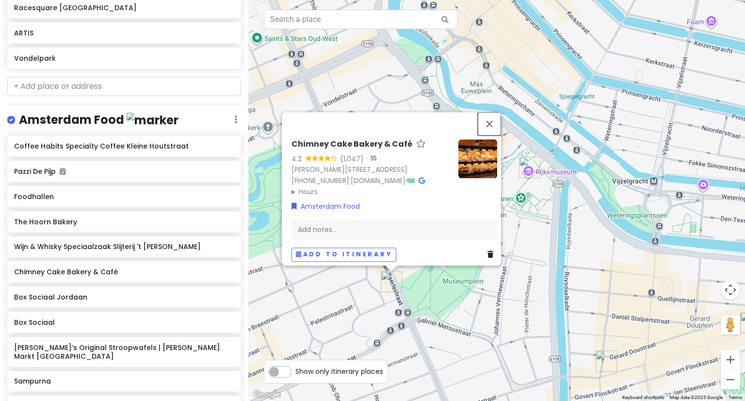
click at [488, 113] on button "Close" at bounding box center [489, 123] width 23 height 23
